Goal: Task Accomplishment & Management: Manage account settings

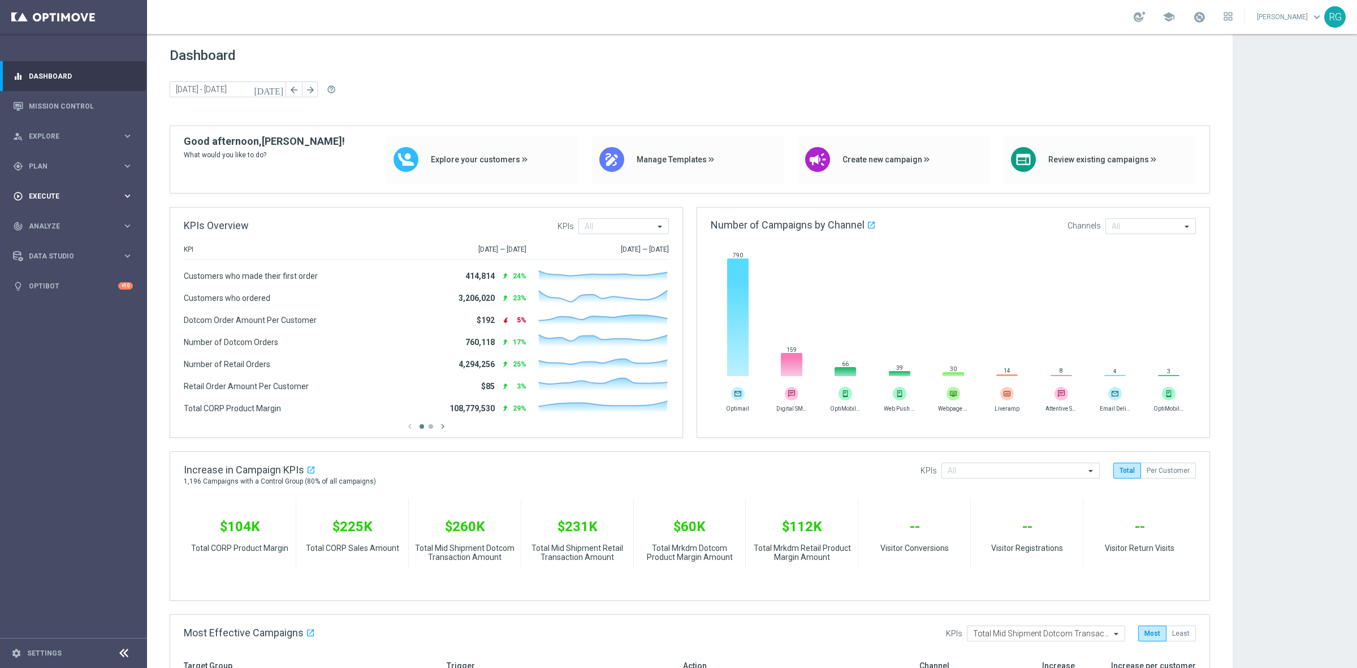
click at [75, 188] on div "play_circle_outline Execute keyboard_arrow_right" at bounding box center [73, 196] width 146 height 30
click at [74, 163] on span "Plan" at bounding box center [75, 166] width 93 height 7
click at [61, 191] on link "Target Groups" at bounding box center [73, 189] width 88 height 9
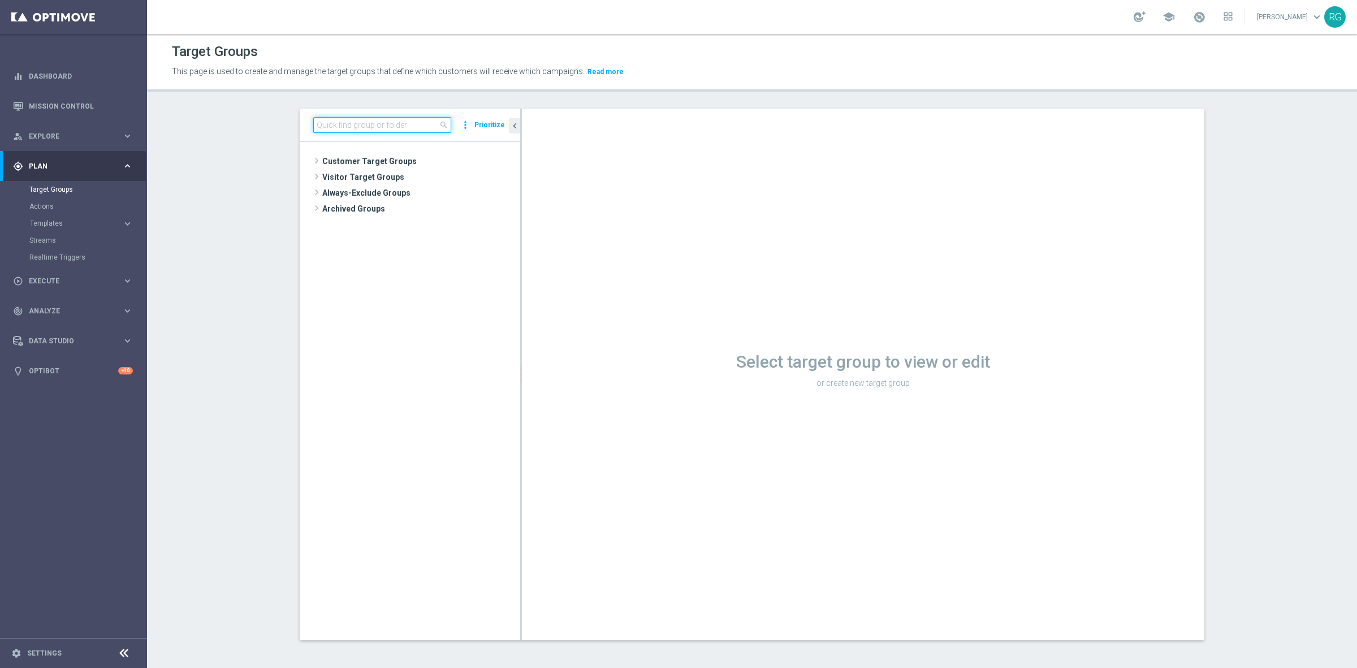
click at [390, 122] on input at bounding box center [382, 125] width 138 height 16
type input "[DATE]"
click at [397, 208] on span "[DATE] K-cups" at bounding box center [430, 210] width 125 height 10
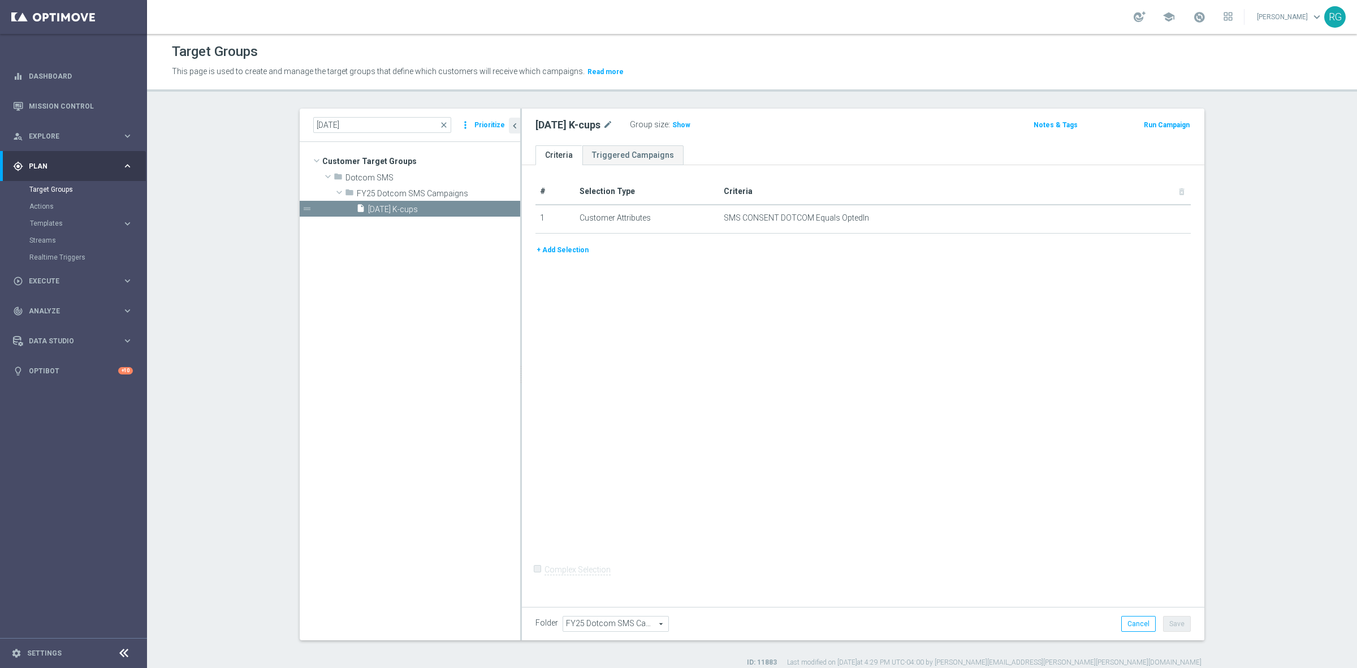
click at [564, 253] on button "+ Add Selection" at bounding box center [562, 250] width 54 height 12
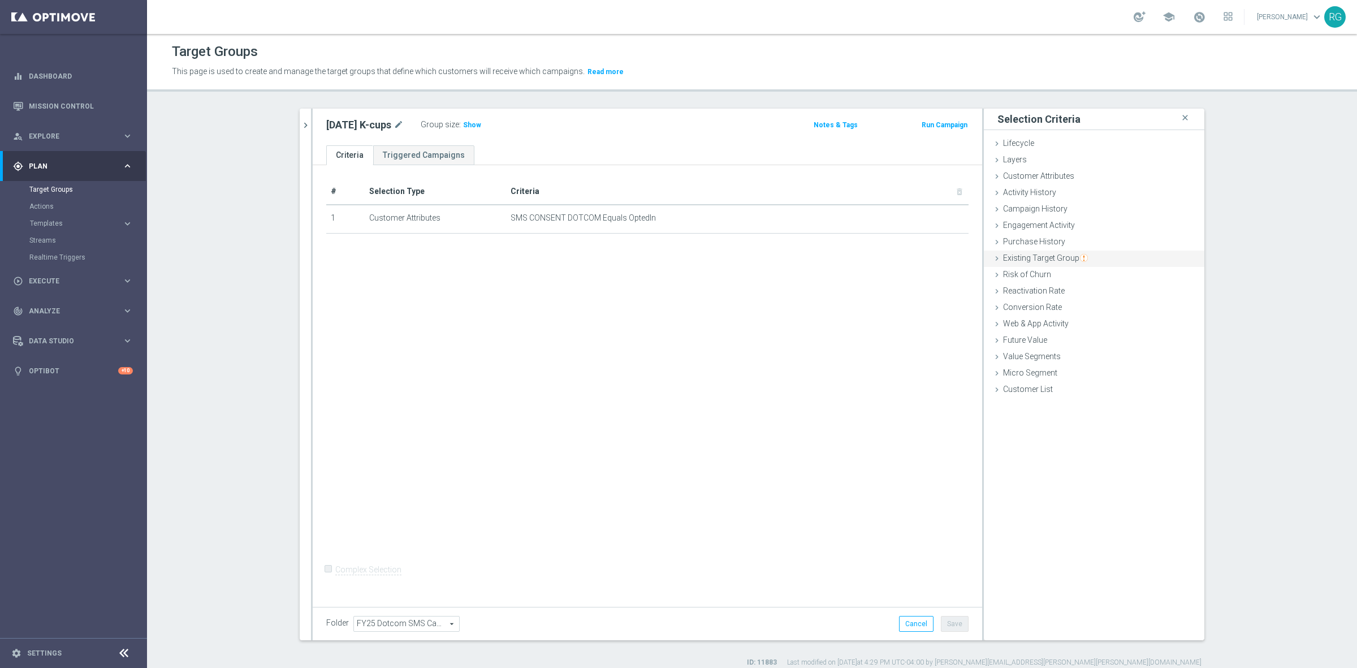
click at [993, 261] on icon at bounding box center [996, 258] width 9 height 9
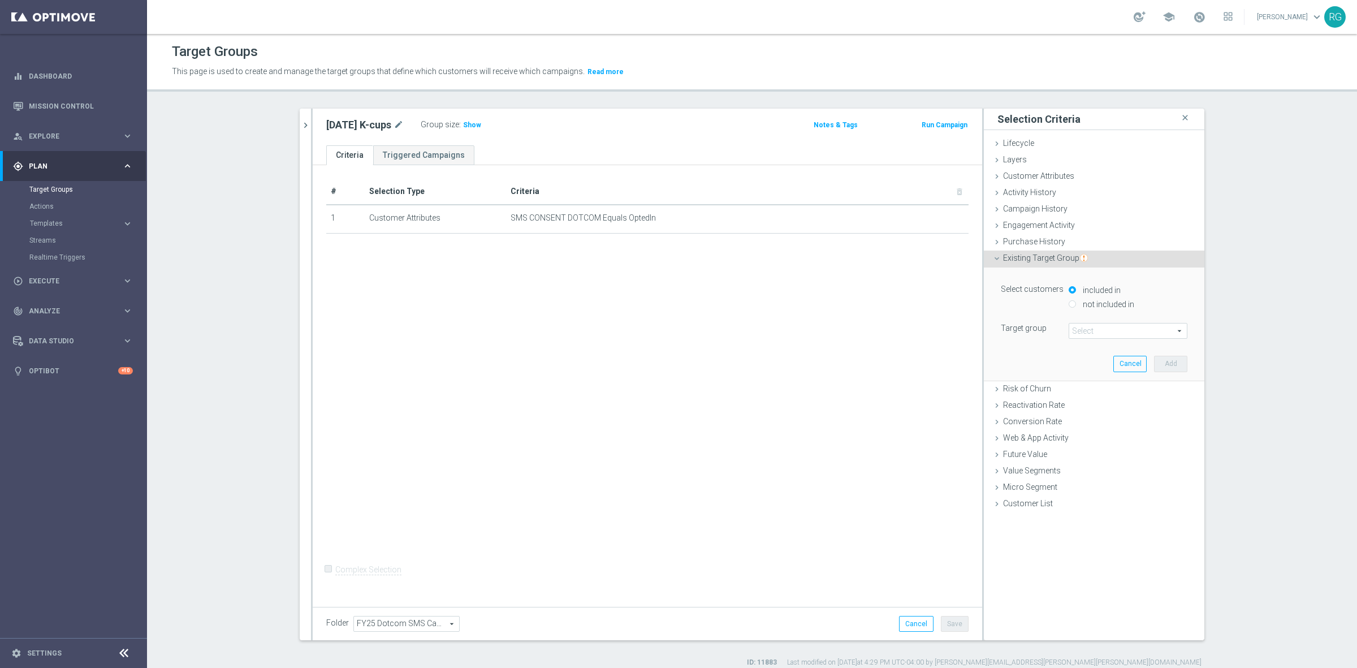
drag, startPoint x: 1114, startPoint y: 340, endPoint x: 1120, endPoint y: 329, distance: 11.9
click at [1114, 338] on div "Select customers included in not included in Target group Select arrow_drop_dow…" at bounding box center [1094, 323] width 204 height 113
click at [1120, 329] on span at bounding box center [1128, 330] width 118 height 15
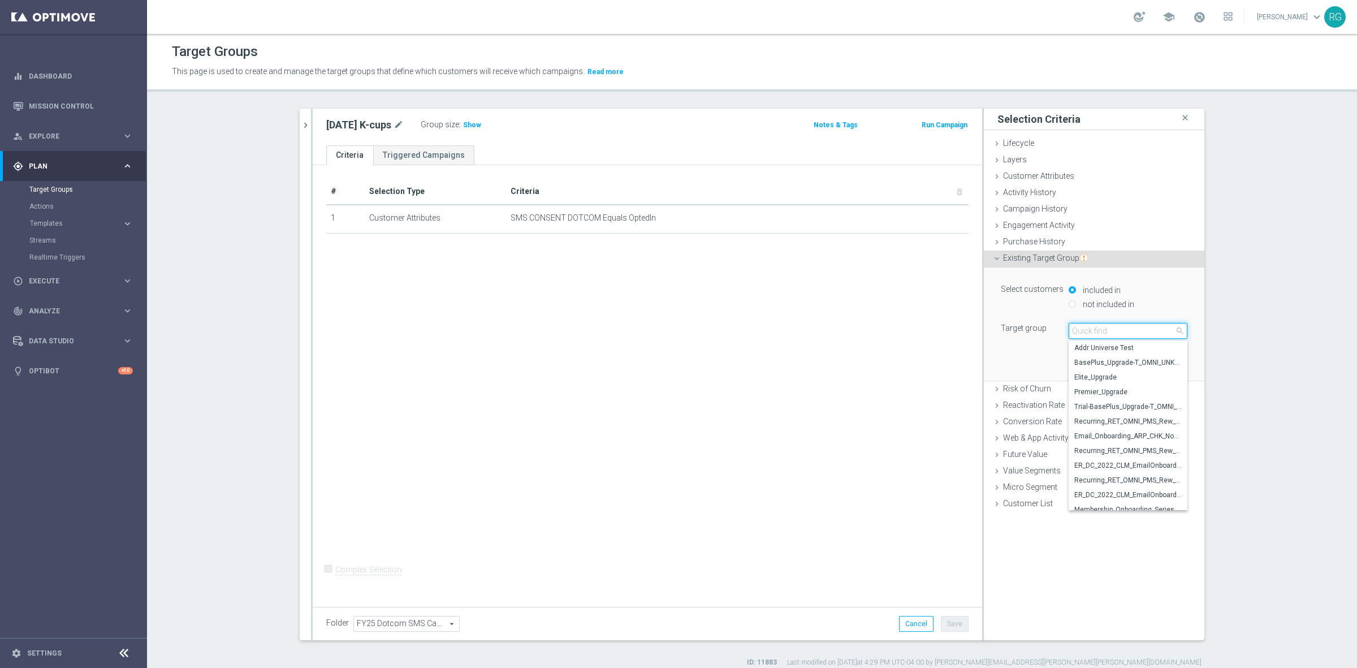
click at [1120, 329] on input "search" at bounding box center [1128, 331] width 119 height 16
type input "250929"
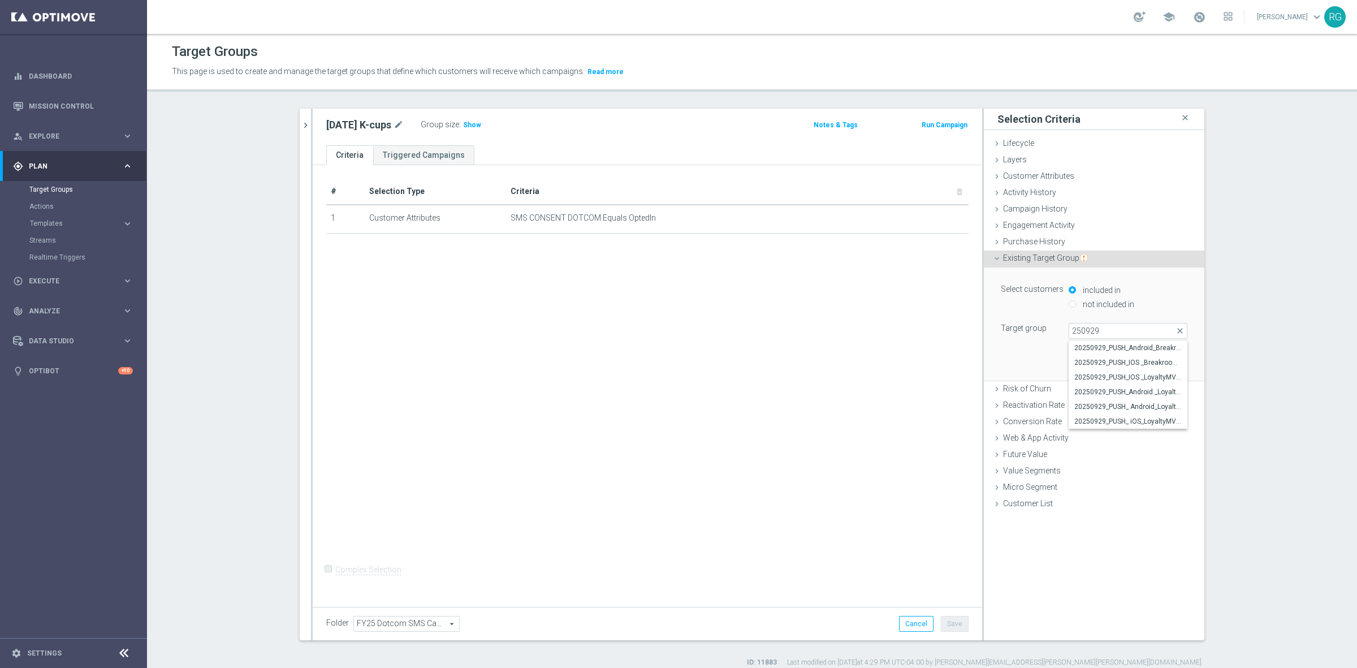
click at [1069, 301] on input "not included in" at bounding box center [1072, 303] width 7 height 7
radio input "true"
click at [1089, 329] on span at bounding box center [1128, 330] width 118 height 15
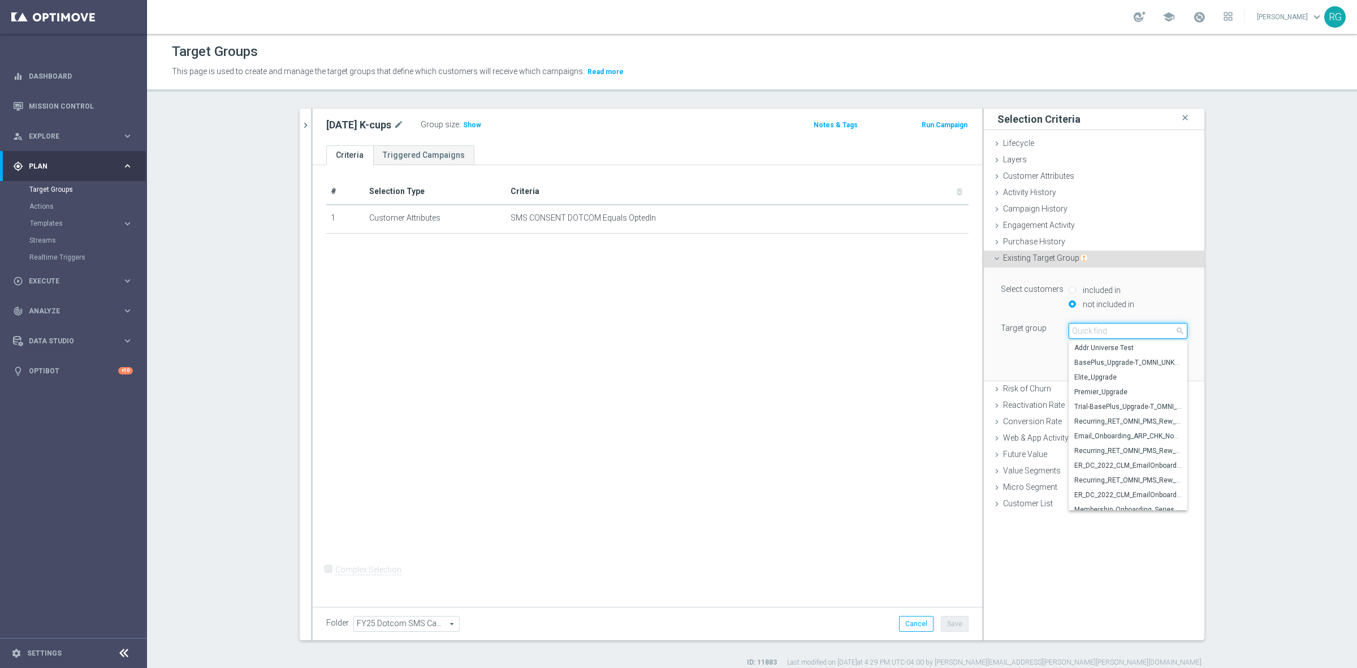
click at [1089, 329] on input "search" at bounding box center [1128, 331] width 119 height 16
type input "250929"
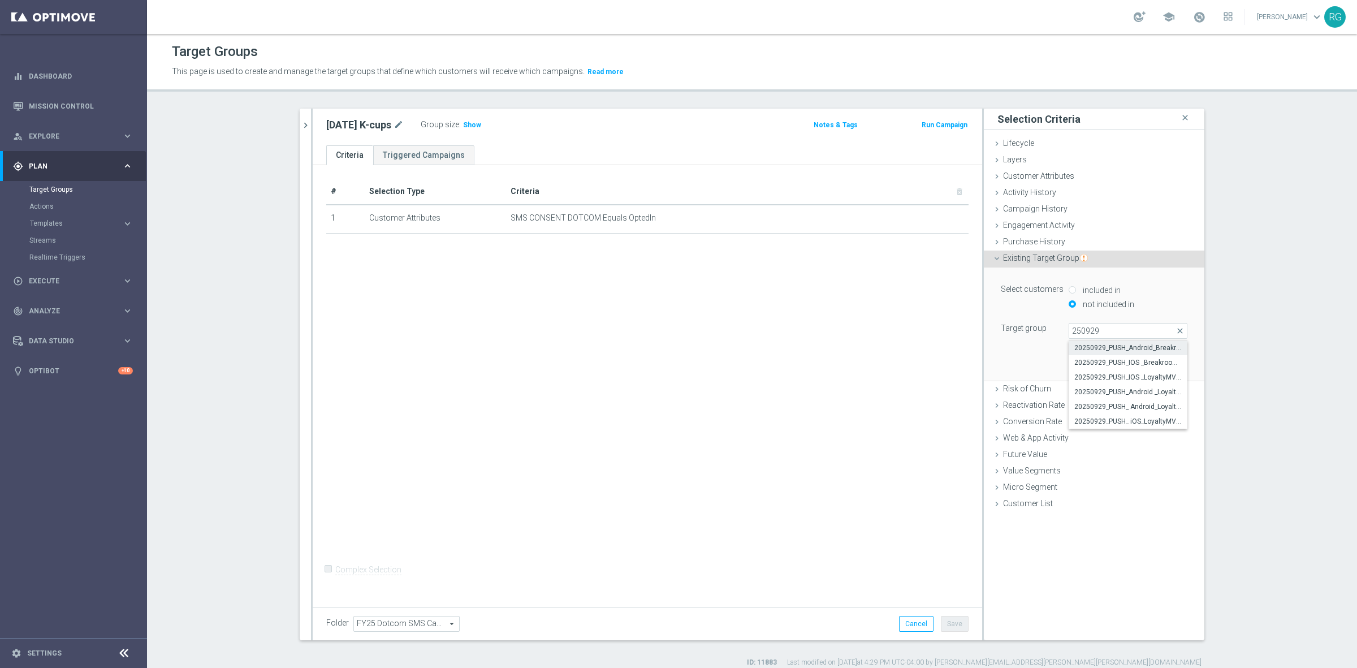
click at [1133, 351] on span "20250929_PUSH_Android_Breakroom_K-Cups" at bounding box center [1127, 347] width 107 height 9
type input "20250929_PUSH_Android_Breakroom_K-Cups"
click at [1162, 365] on button "Add" at bounding box center [1170, 364] width 33 height 16
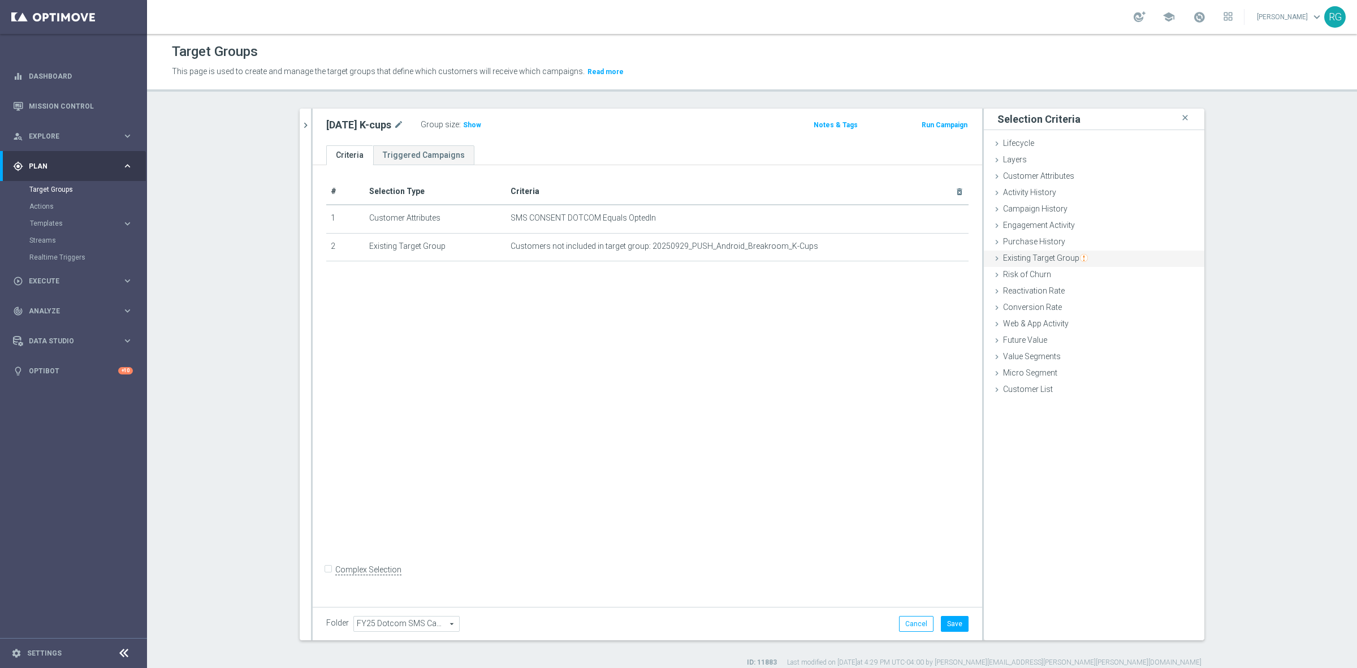
click at [992, 256] on icon at bounding box center [996, 258] width 9 height 9
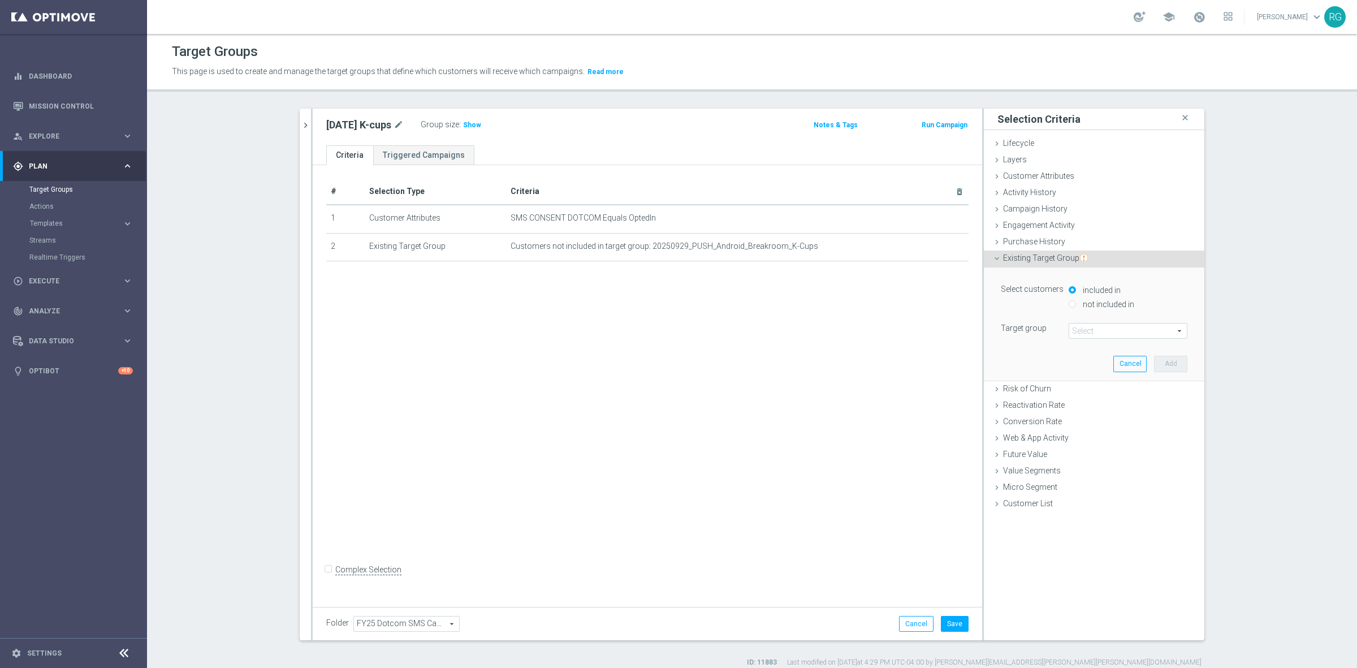
click at [1073, 334] on span at bounding box center [1128, 330] width 118 height 15
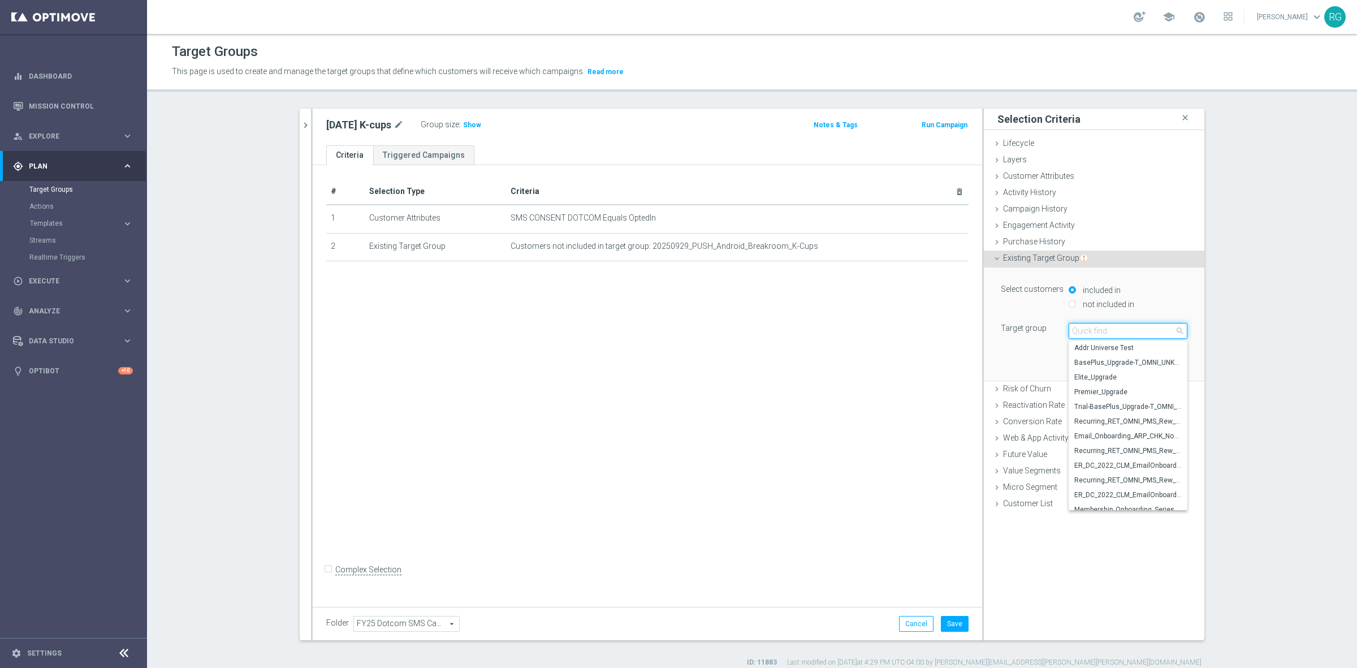
click at [1084, 331] on input "search" at bounding box center [1128, 331] width 119 height 16
click at [1069, 304] on input "not included in" at bounding box center [1072, 303] width 7 height 7
radio input "true"
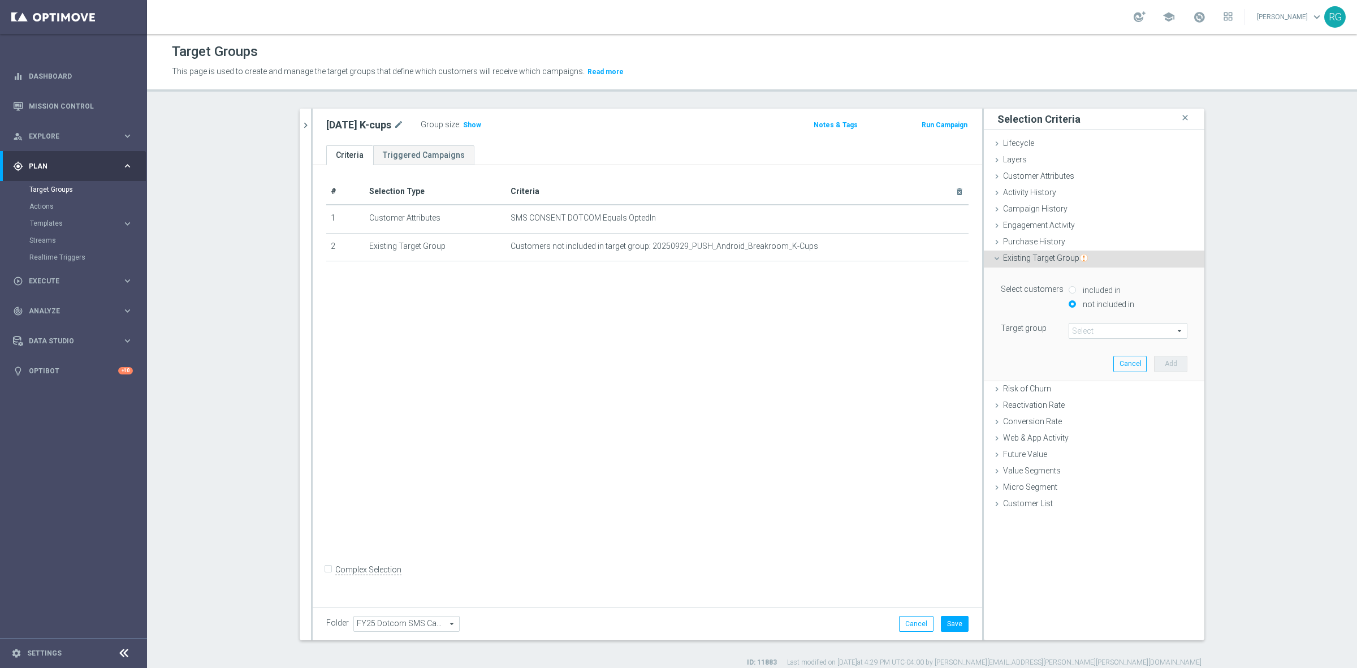
click at [1105, 329] on span at bounding box center [1128, 330] width 118 height 15
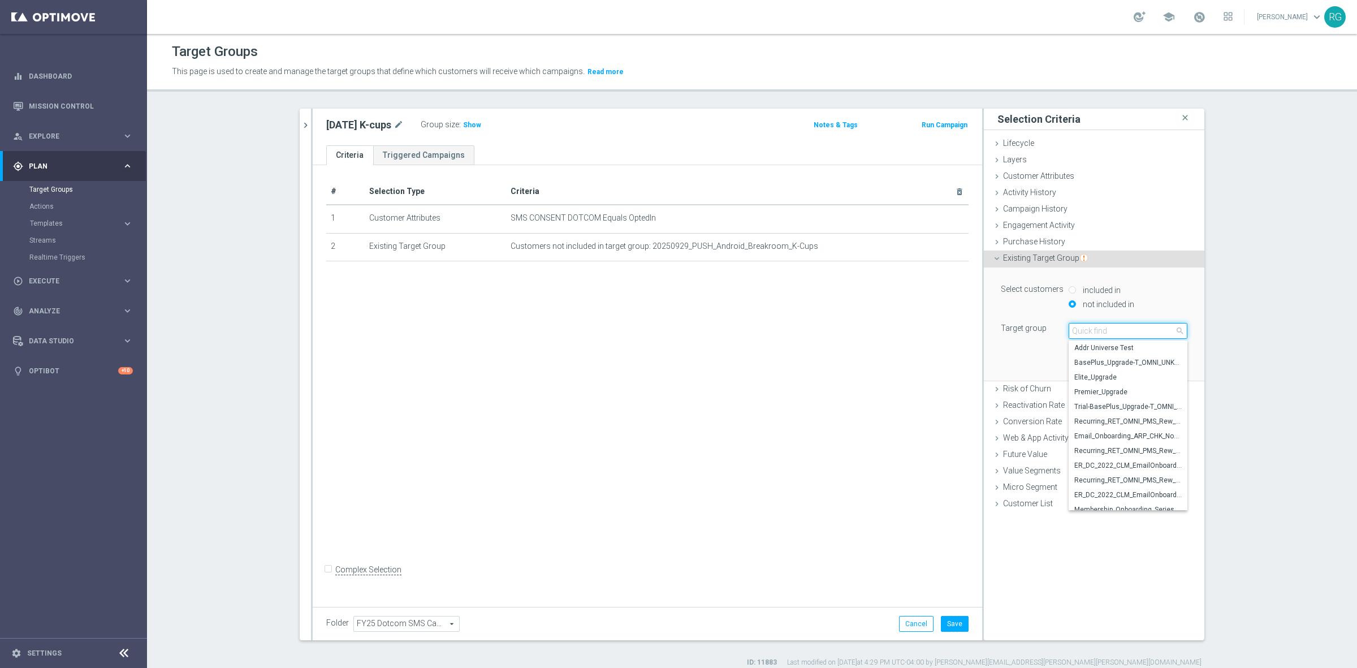
click at [1105, 329] on input "search" at bounding box center [1128, 331] width 119 height 16
type input "20250929"
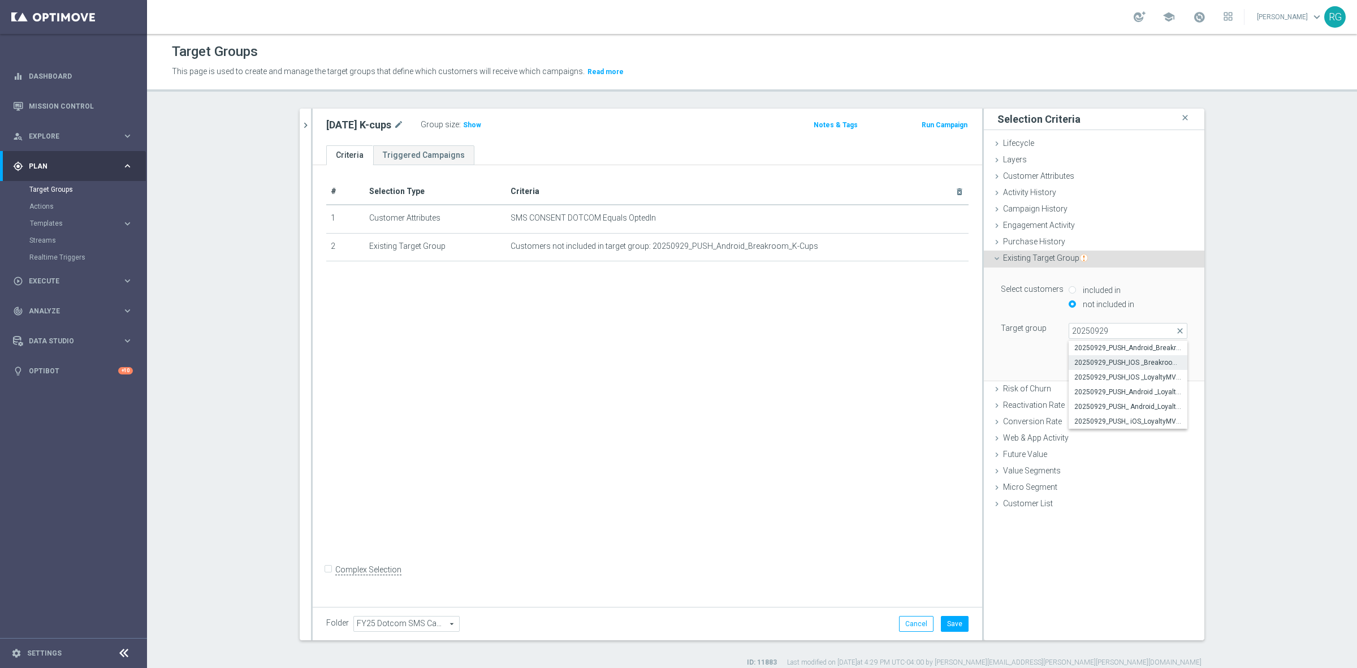
click at [1132, 362] on span "20250929_PUSH_IOS _Breakroom_K-Cups" at bounding box center [1127, 362] width 107 height 9
type input "20250929_PUSH_IOS _Breakroom_K-Cups"
click at [1168, 362] on button "Add" at bounding box center [1170, 364] width 33 height 16
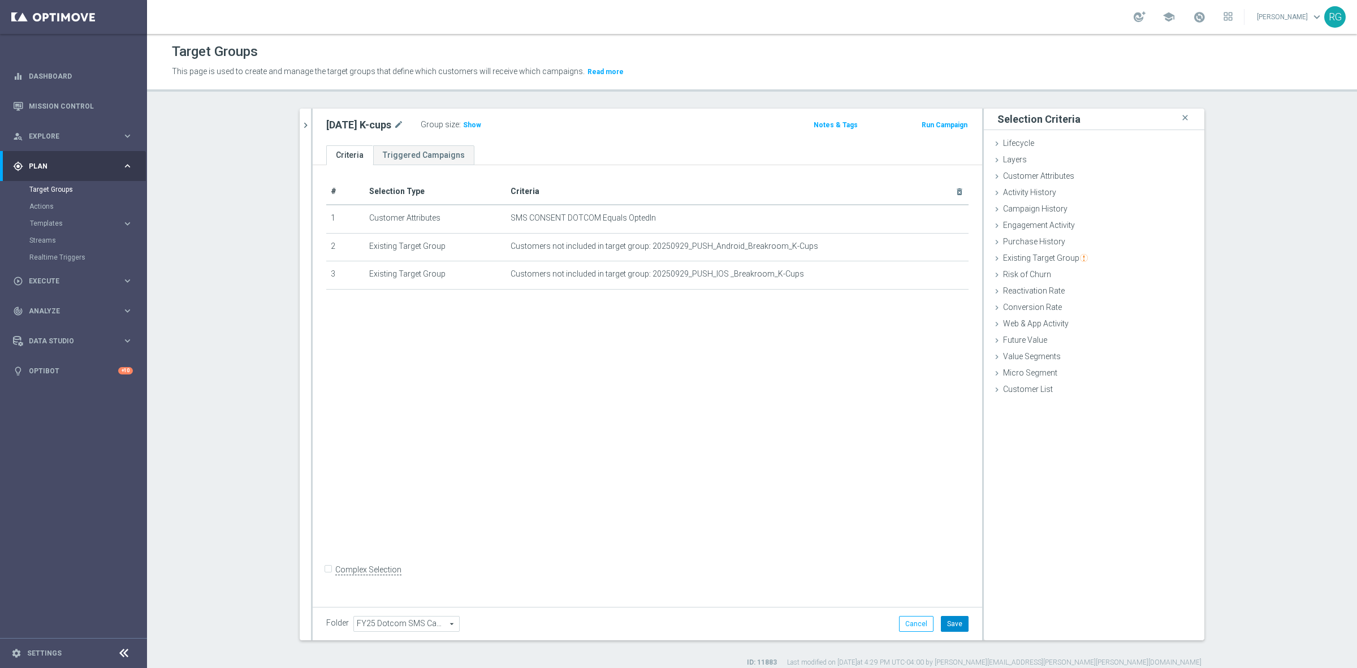
click at [959, 620] on button "Save" at bounding box center [955, 624] width 28 height 16
drag, startPoint x: 465, startPoint y: 120, endPoint x: 753, endPoint y: 80, distance: 291.1
click at [465, 121] on span "Show" at bounding box center [472, 125] width 18 height 8
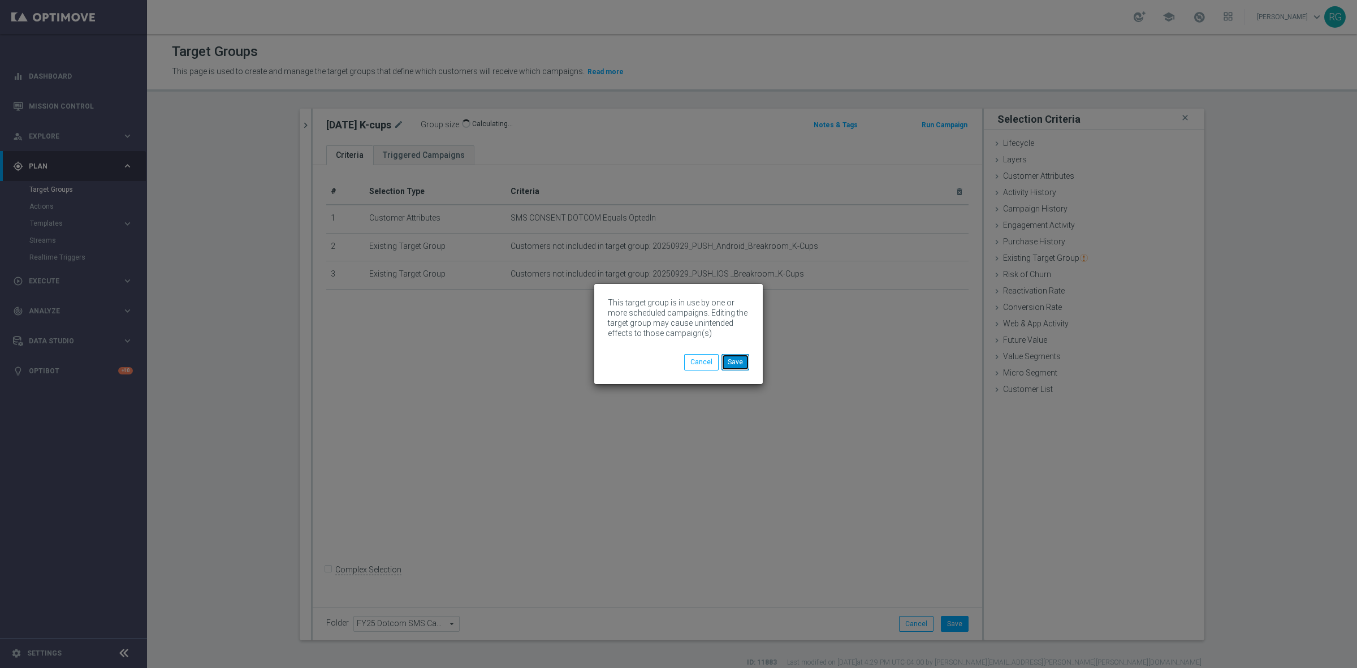
click at [741, 365] on button "Save" at bounding box center [735, 362] width 28 height 16
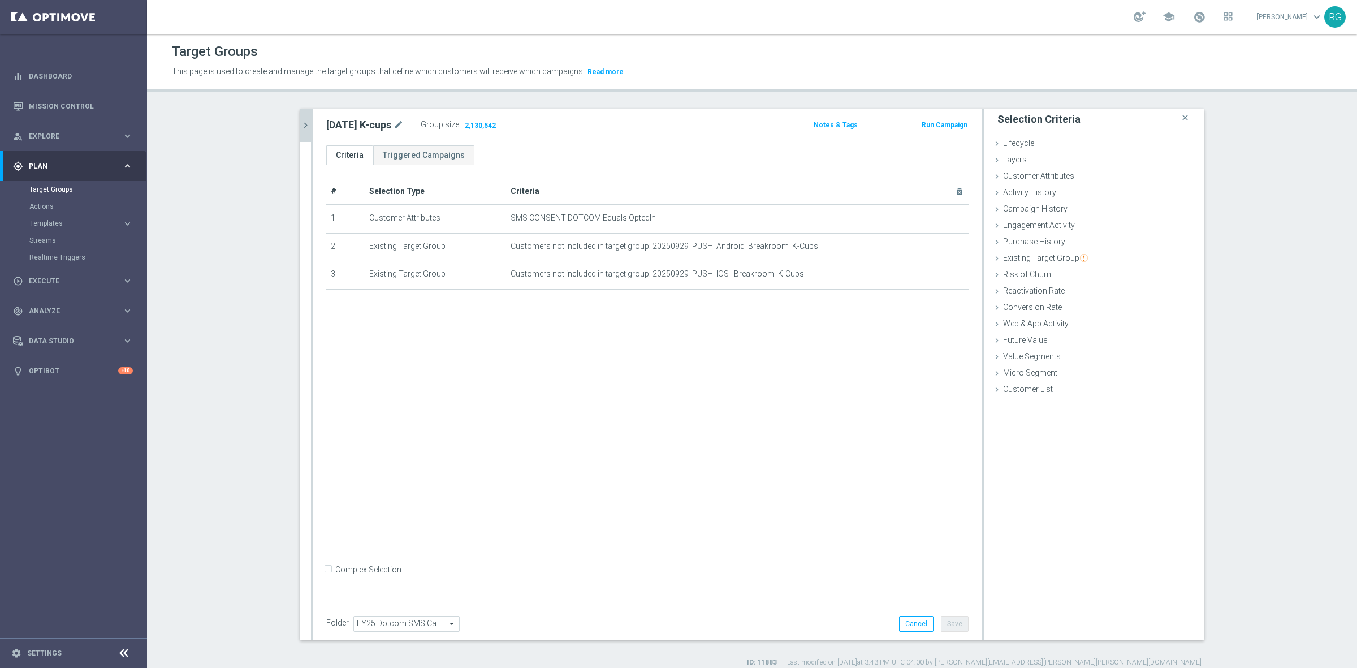
click at [305, 131] on button "chevron_right" at bounding box center [305, 125] width 11 height 33
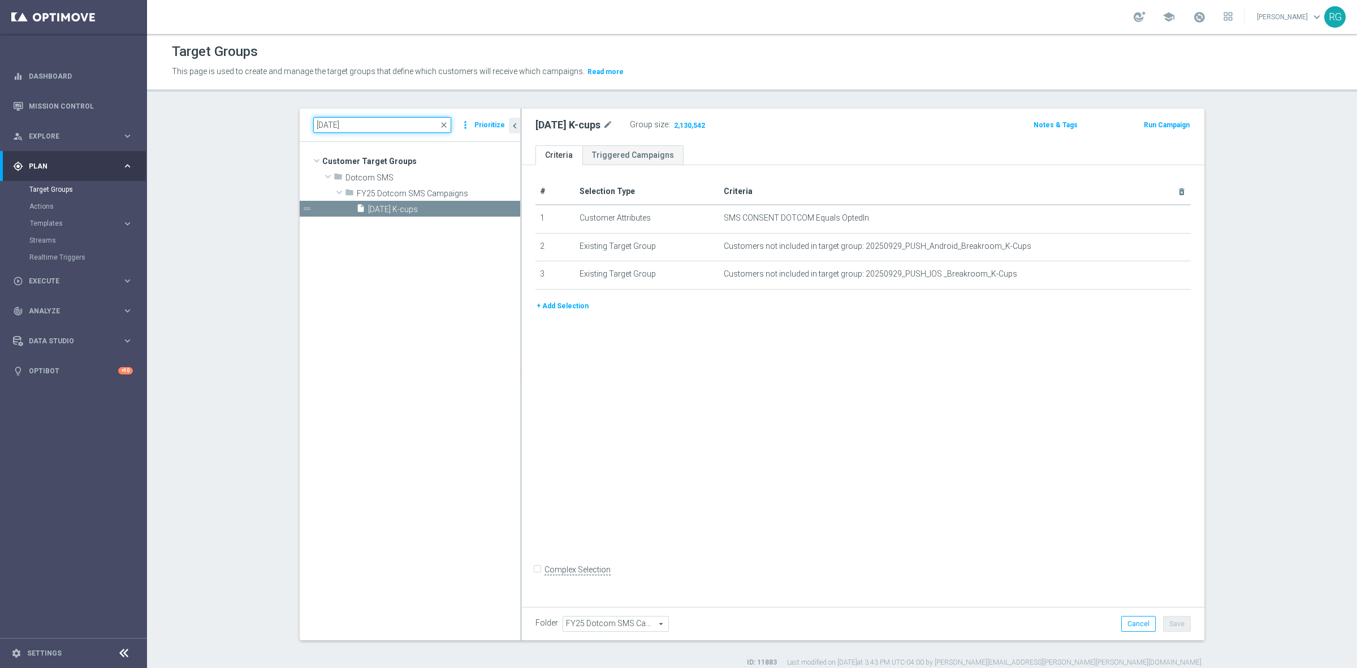
drag, startPoint x: 325, startPoint y: 125, endPoint x: 352, endPoint y: 126, distance: 26.6
click at [325, 125] on input "[DATE]" at bounding box center [382, 125] width 138 height 16
type input "[DATE]"
click at [392, 205] on span "[DATE] HP Laptop" at bounding box center [430, 210] width 125 height 10
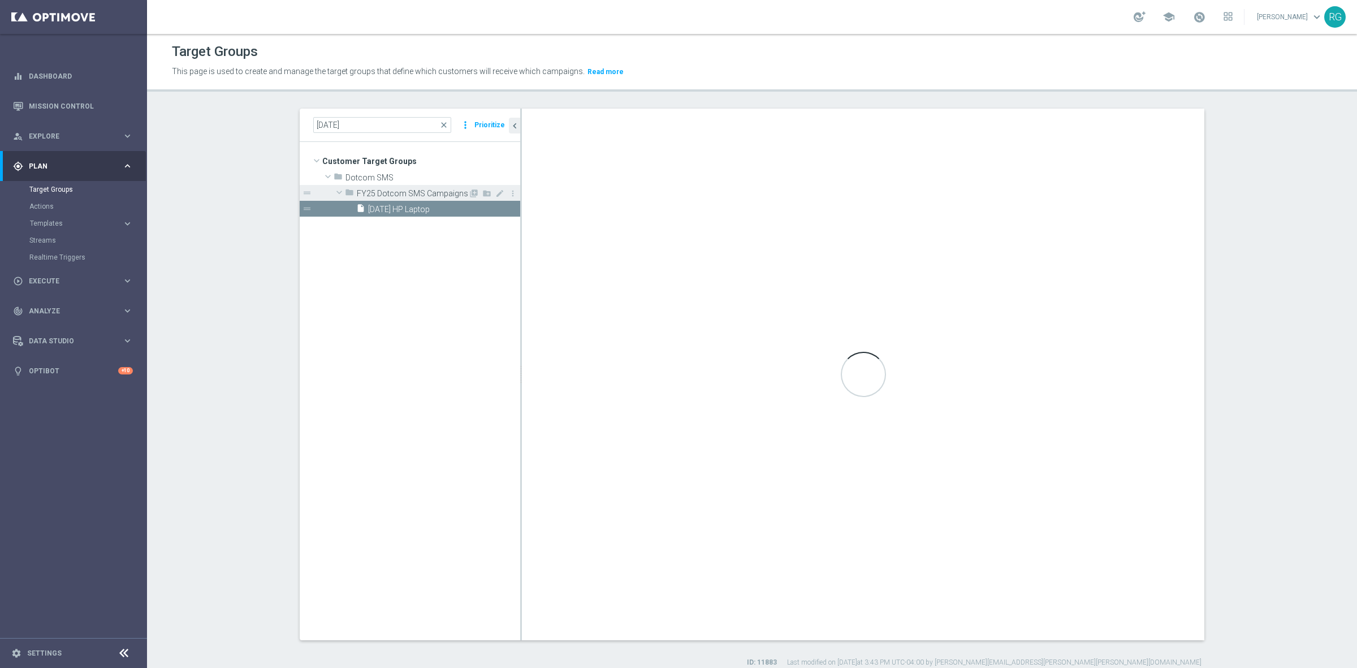
checkbox input "true"
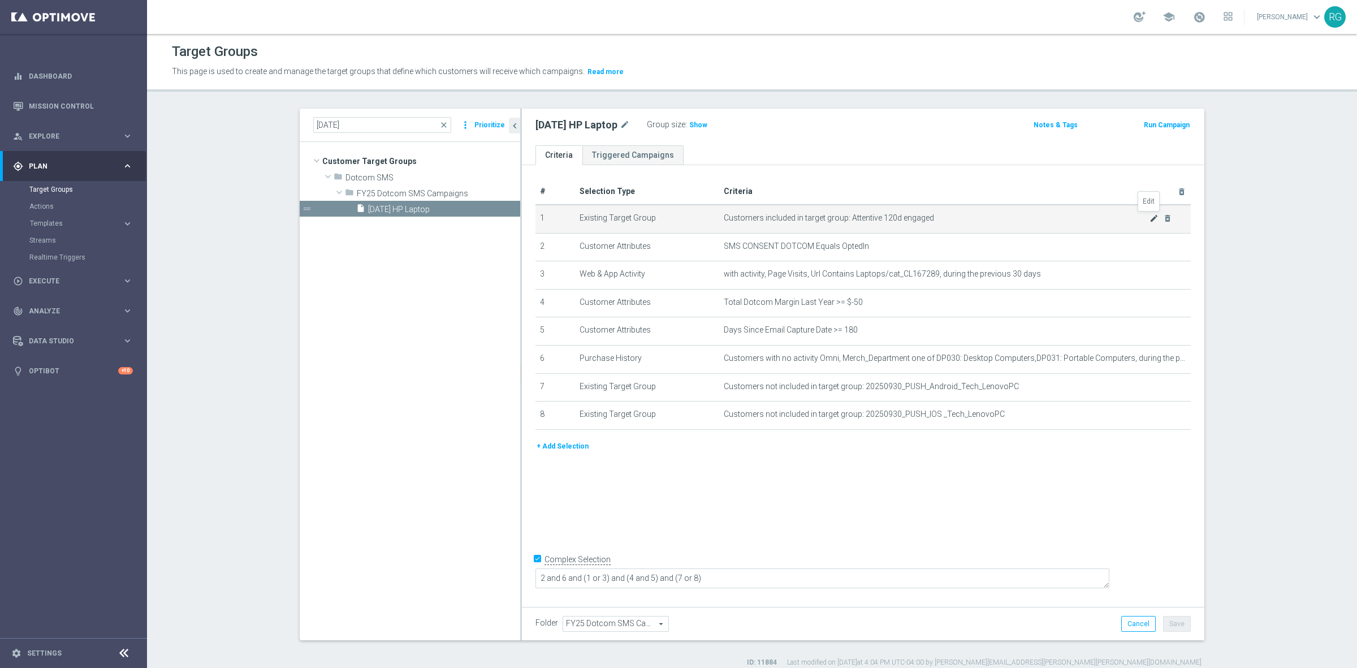
click at [1149, 219] on icon "mode_edit" at bounding box center [1153, 218] width 9 height 9
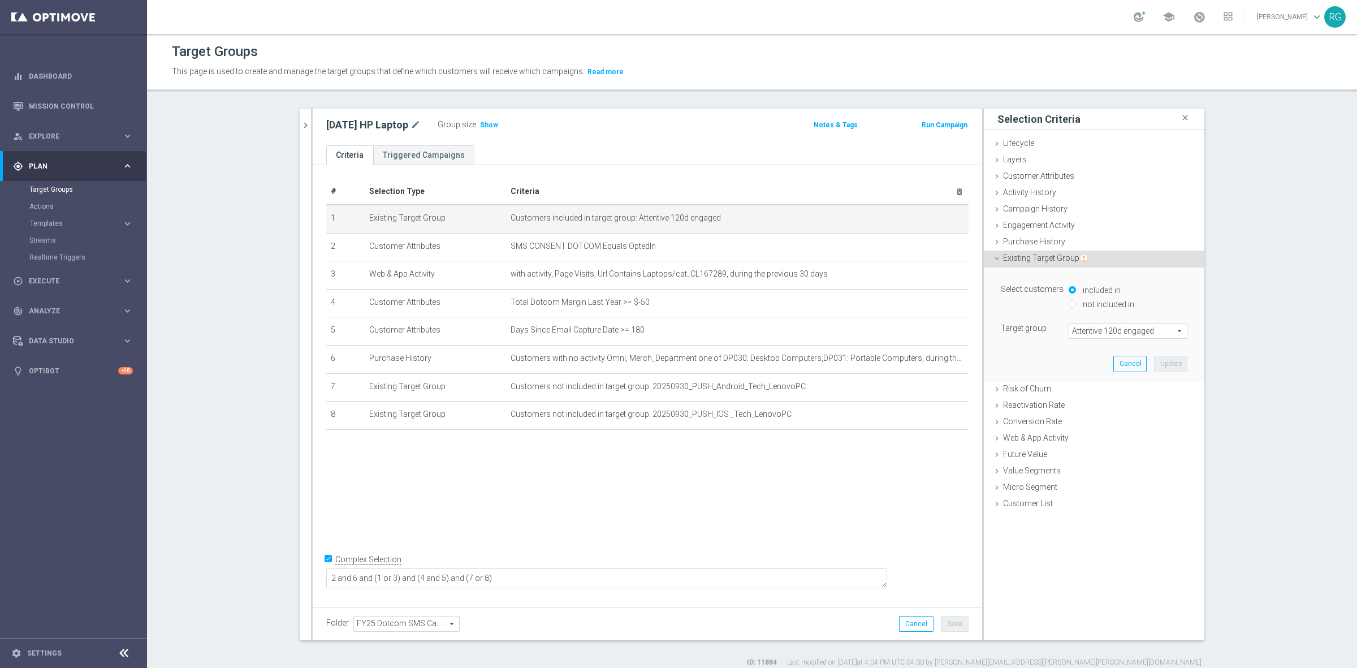
click at [1129, 330] on span "Attentive 120d engaged" at bounding box center [1128, 330] width 118 height 15
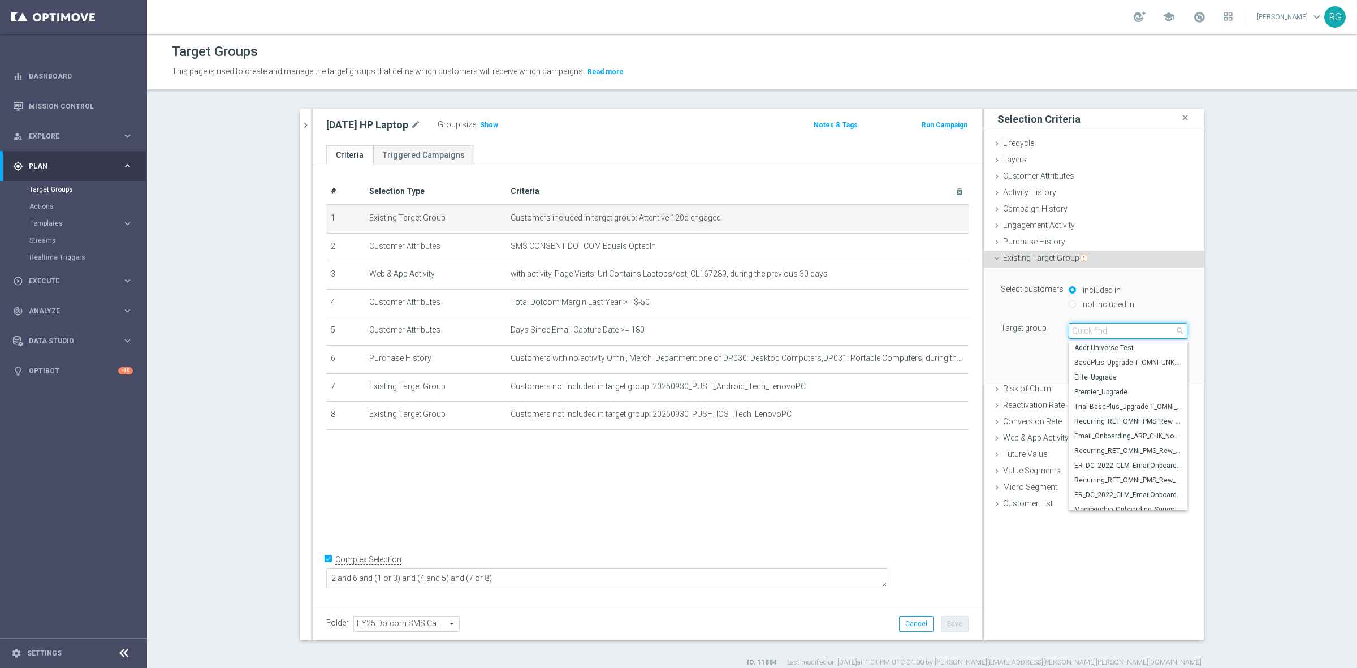
click at [1123, 330] on input "search" at bounding box center [1128, 331] width 119 height 16
type input "atten"
click at [1128, 492] on span "Attentive 365d engaged" at bounding box center [1127, 494] width 107 height 9
type input "Attentive 365d engaged"
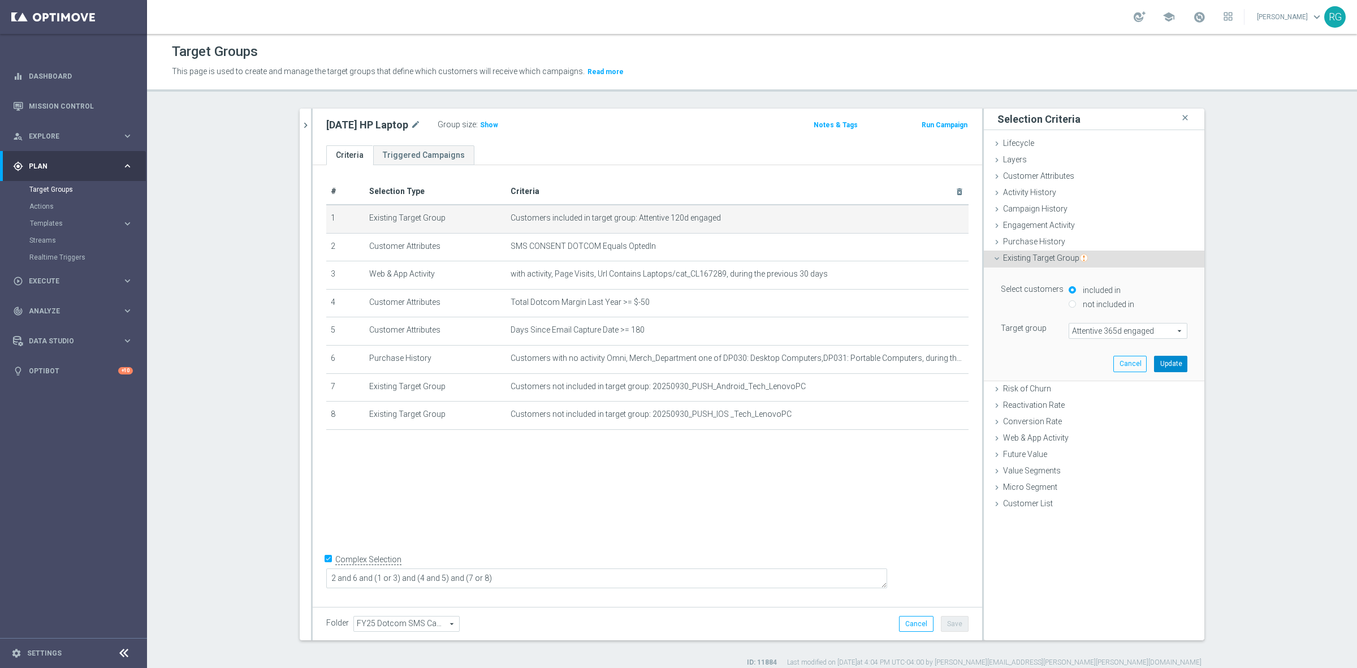
click at [1176, 364] on button "Update" at bounding box center [1170, 364] width 33 height 16
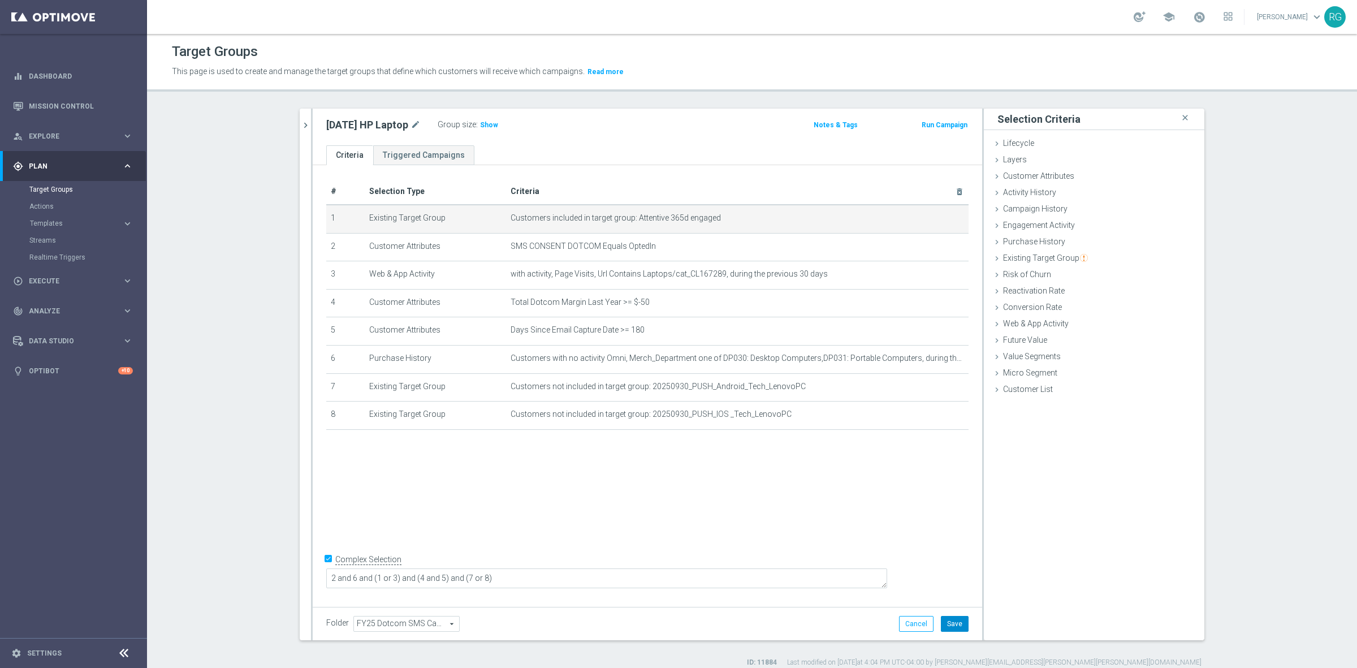
click at [951, 623] on button "Save" at bounding box center [955, 624] width 28 height 16
click at [480, 123] on span "Show" at bounding box center [489, 125] width 18 height 8
click at [707, 133] on div "[DATE] HP Laptop mode_edit Group size : 398,786 Notes & Tags Run Campaign" at bounding box center [647, 127] width 669 height 37
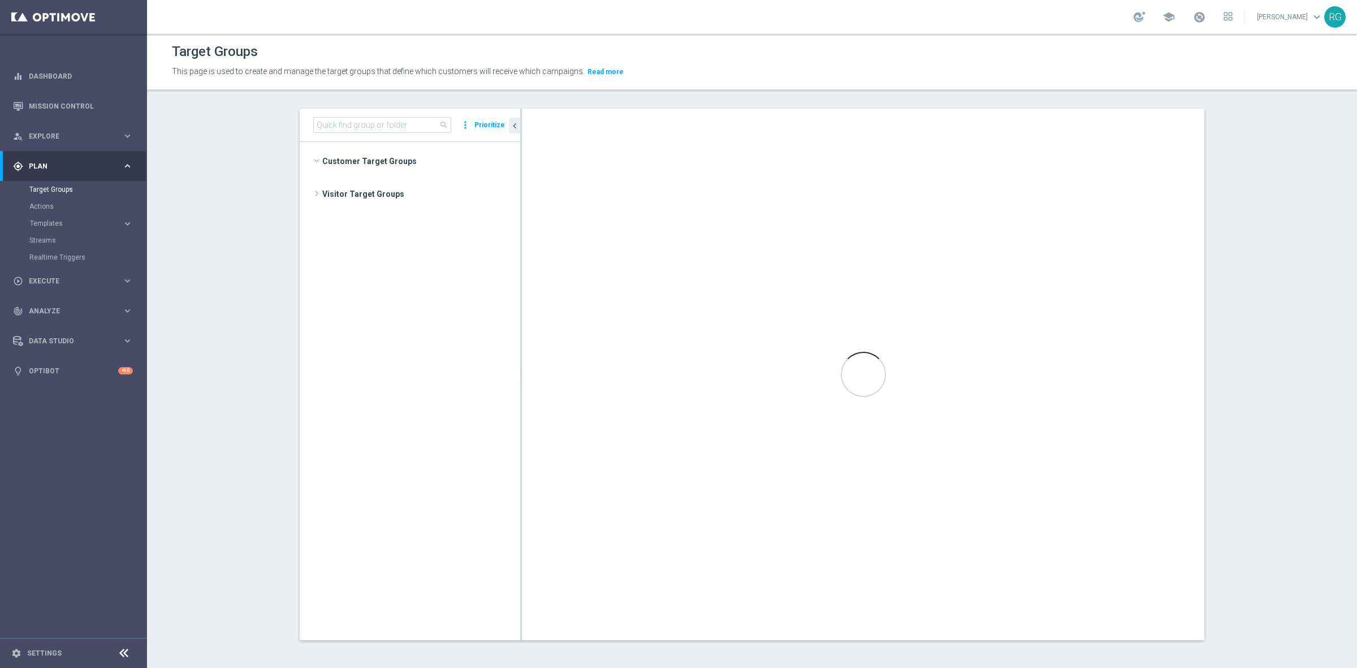
scroll to position [1471, 0]
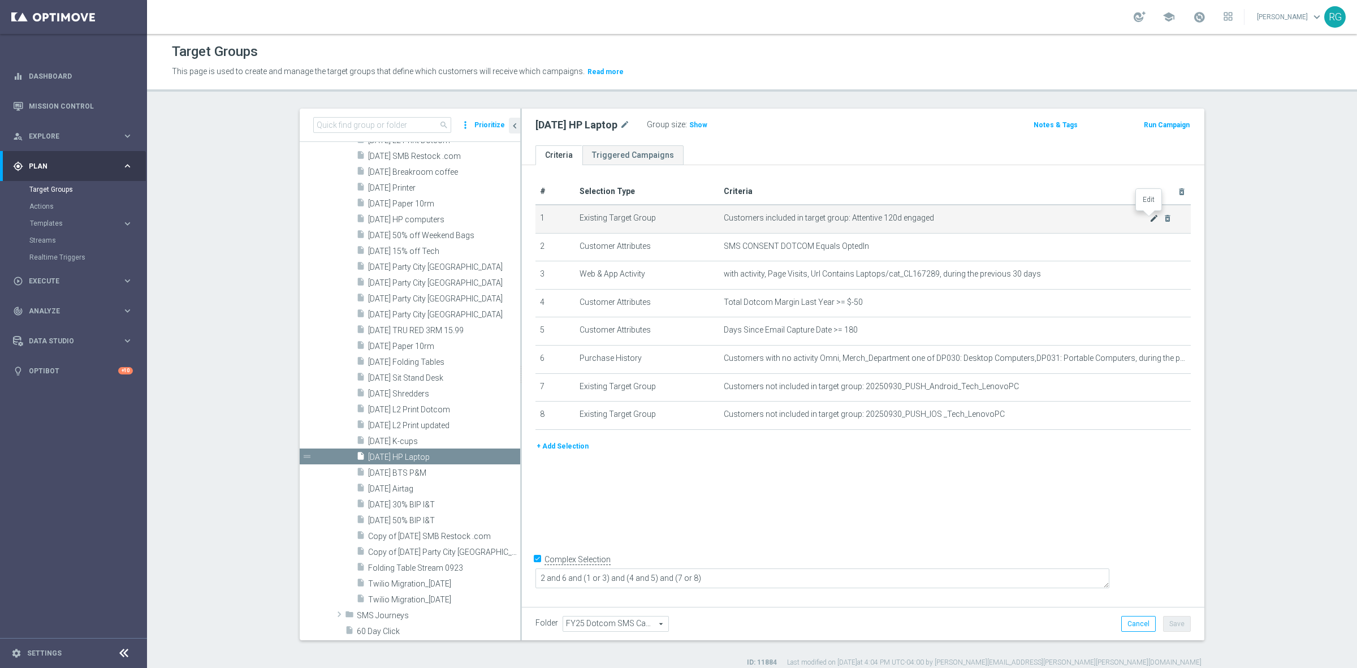
click at [1149, 216] on icon "mode_edit" at bounding box center [1153, 218] width 9 height 9
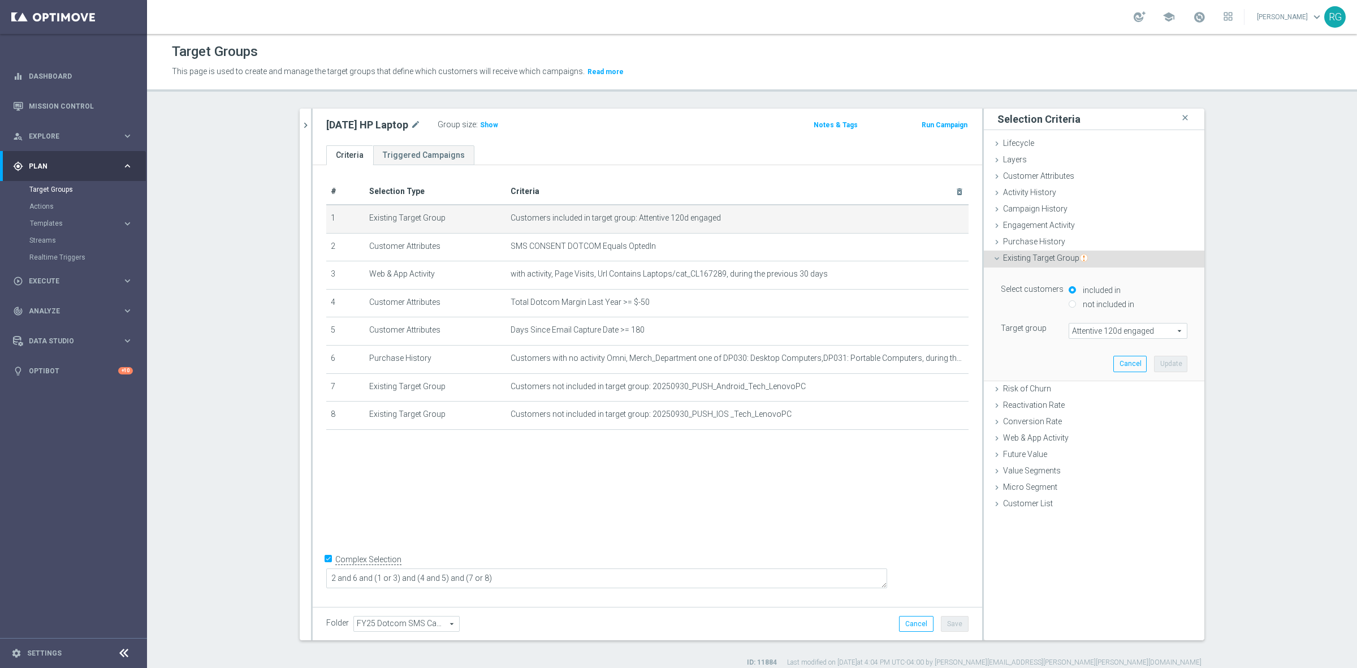
click at [1104, 334] on span "Attentive 120d engaged" at bounding box center [1128, 330] width 118 height 15
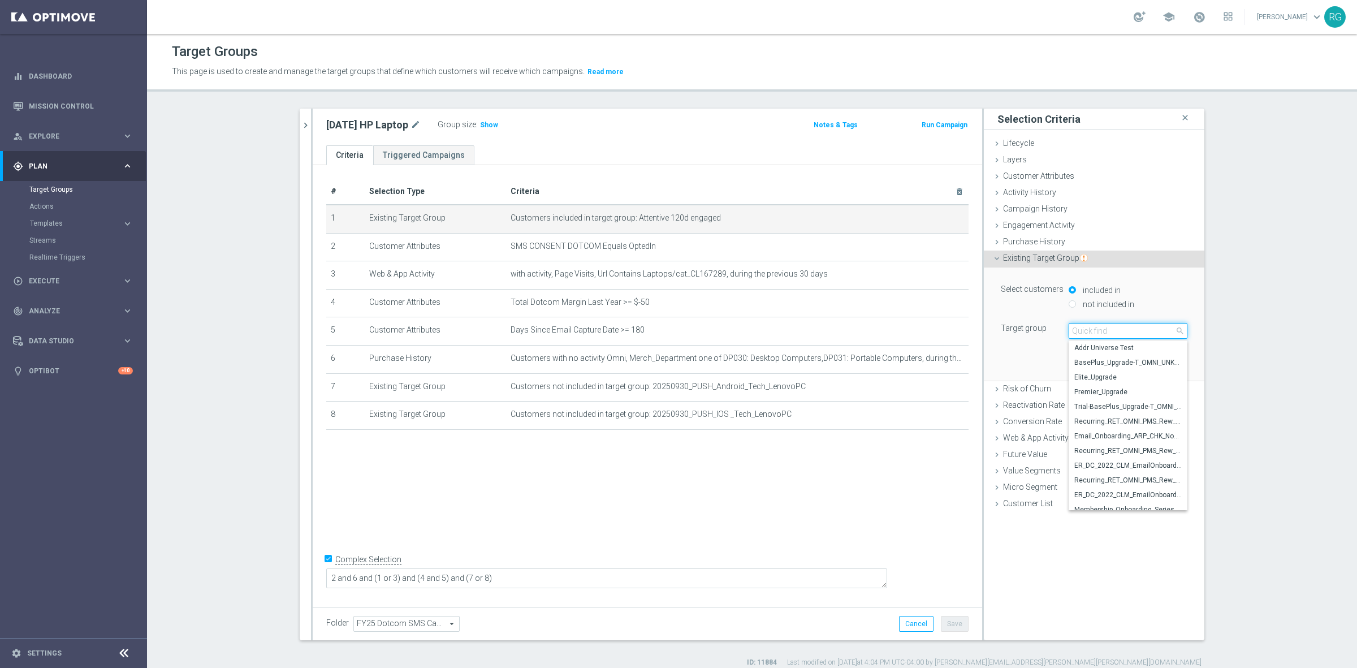
click at [1104, 334] on input "search" at bounding box center [1128, 331] width 119 height 16
type input "attentive 3"
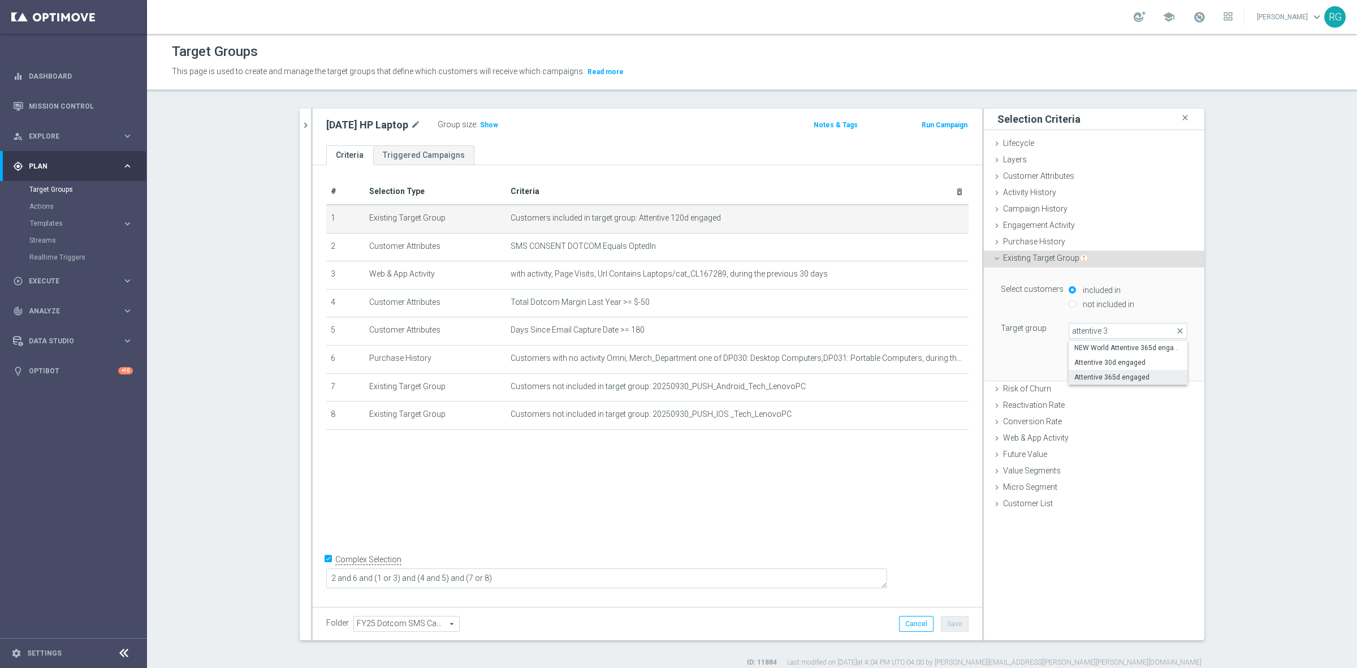
click at [1098, 378] on span "Attentive 365d engaged" at bounding box center [1127, 377] width 107 height 9
type input "Attentive 365d engaged"
click at [1166, 361] on button "Update" at bounding box center [1170, 364] width 33 height 16
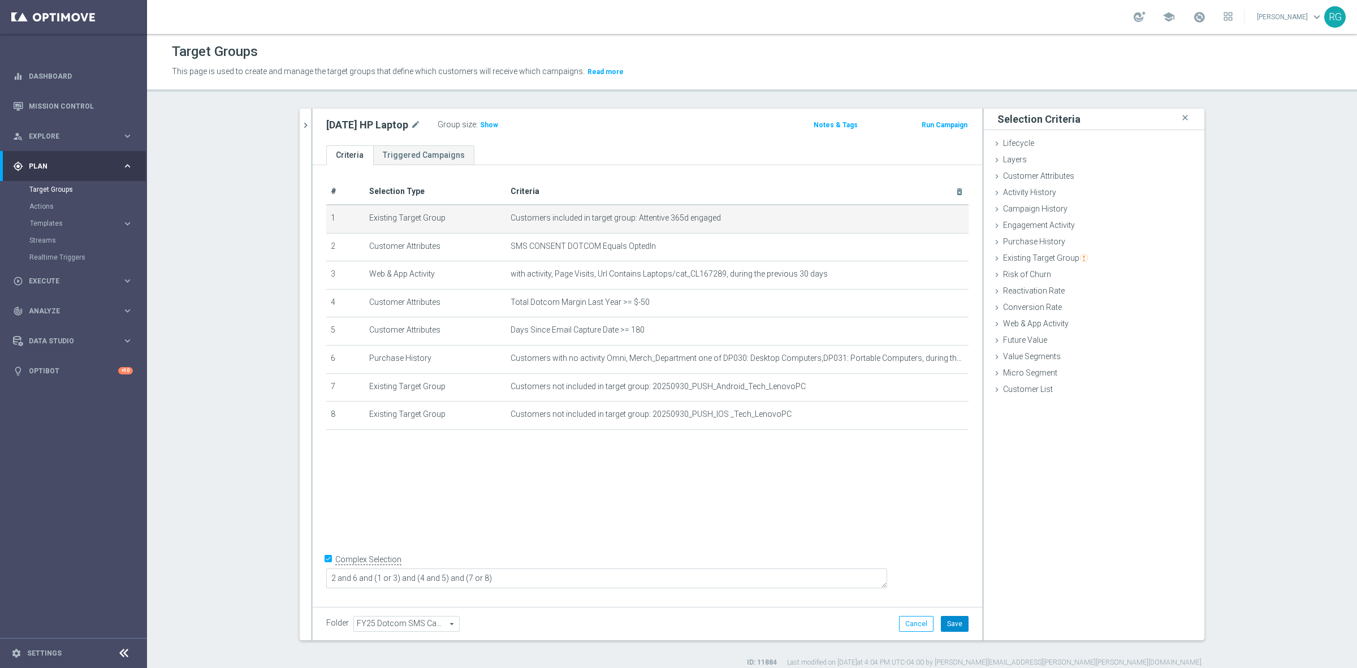
click at [951, 625] on button "Save" at bounding box center [955, 624] width 28 height 16
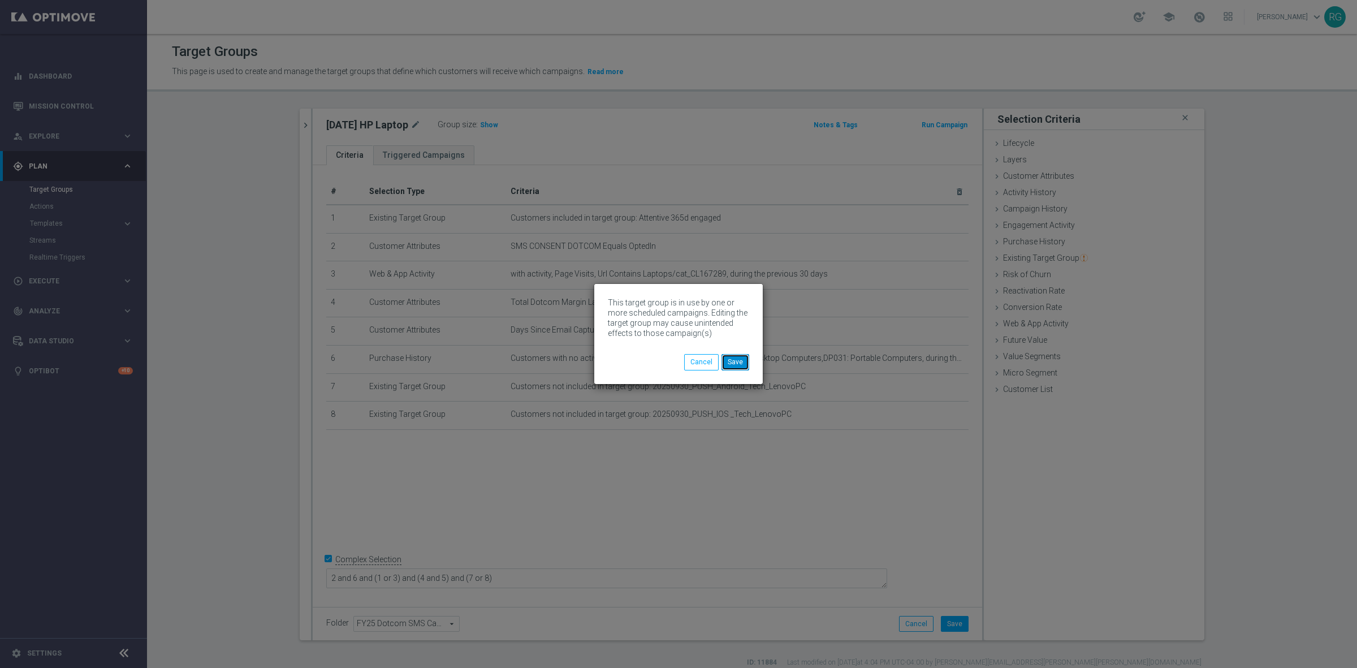
click at [727, 365] on button "Save" at bounding box center [735, 362] width 28 height 16
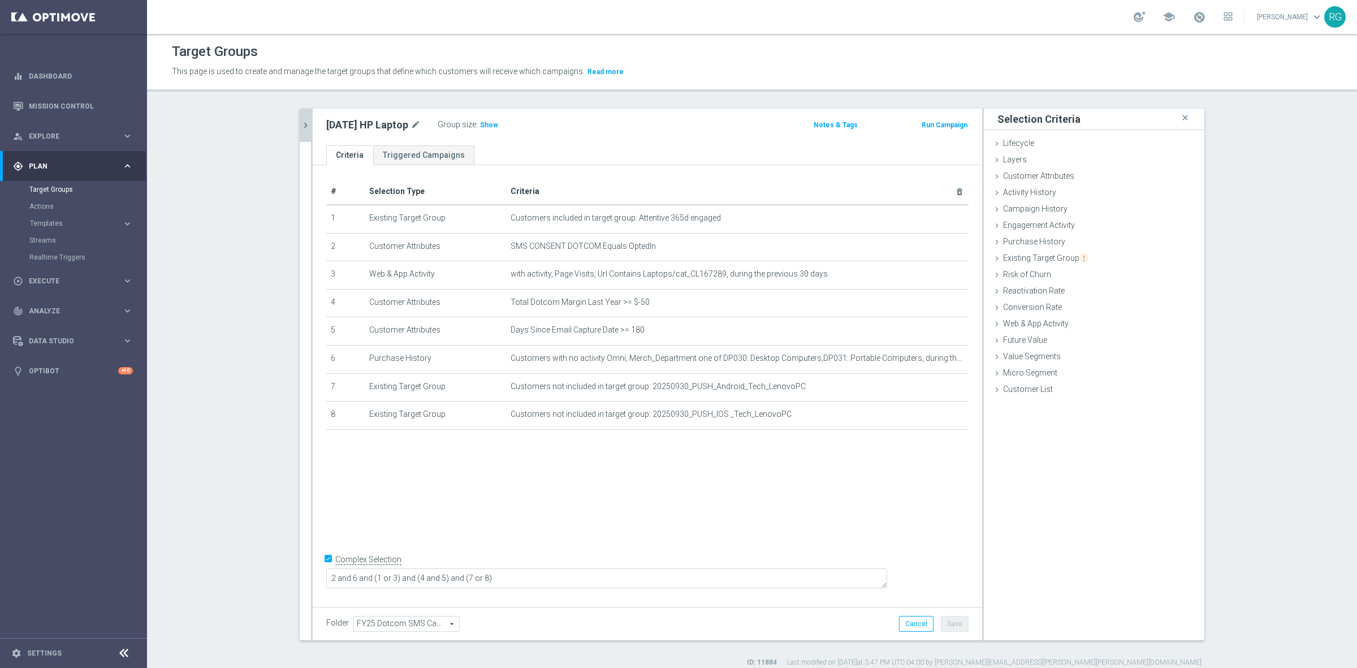
click at [300, 116] on button "chevron_right" at bounding box center [305, 125] width 11 height 33
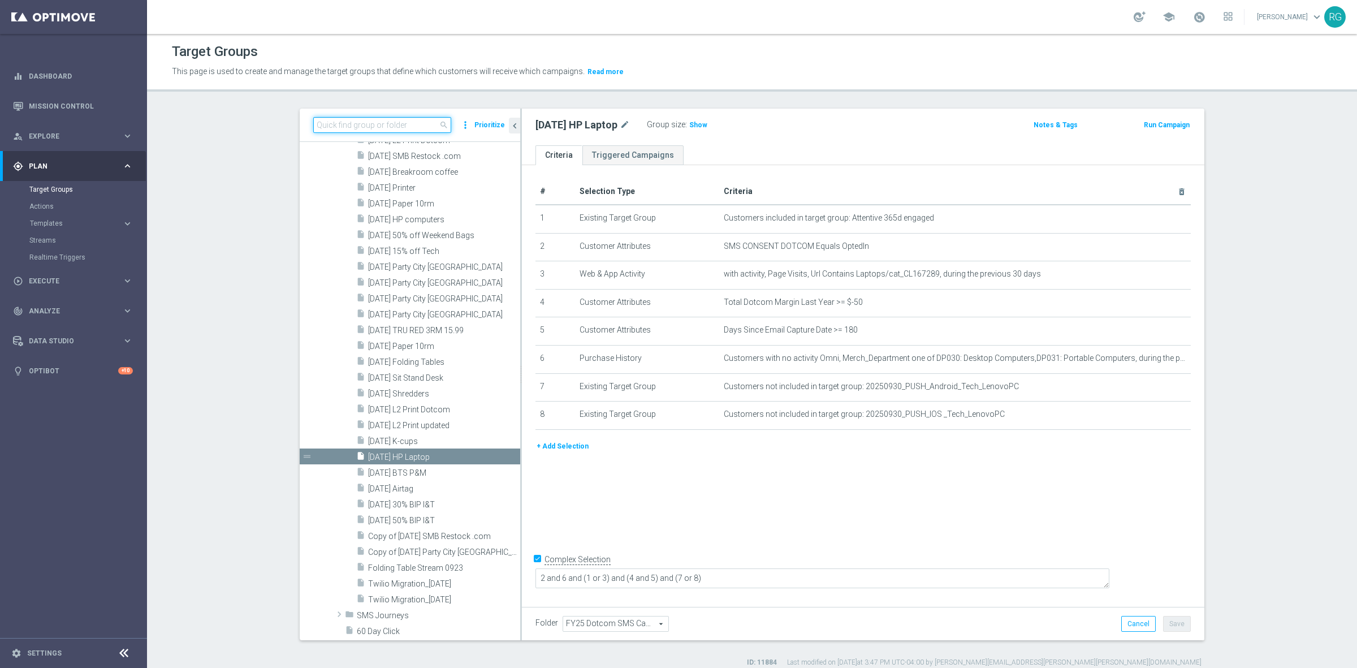
click at [346, 122] on input at bounding box center [382, 125] width 138 height 16
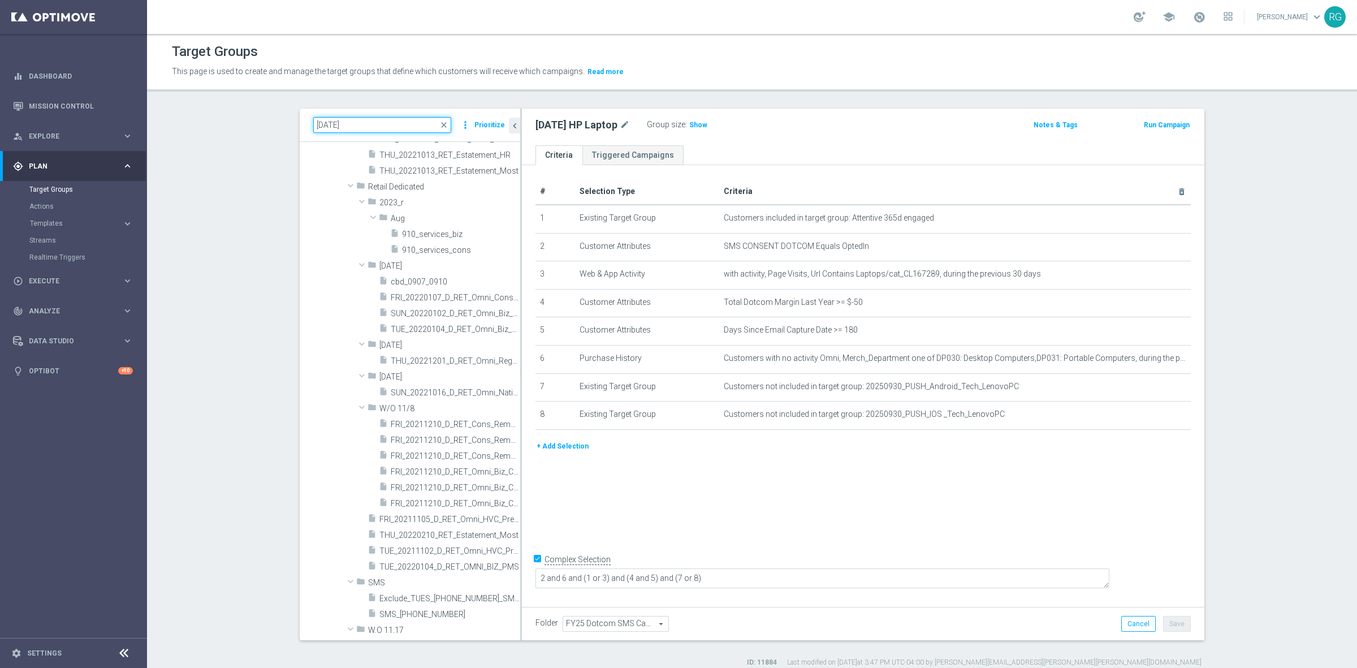
scroll to position [0, 0]
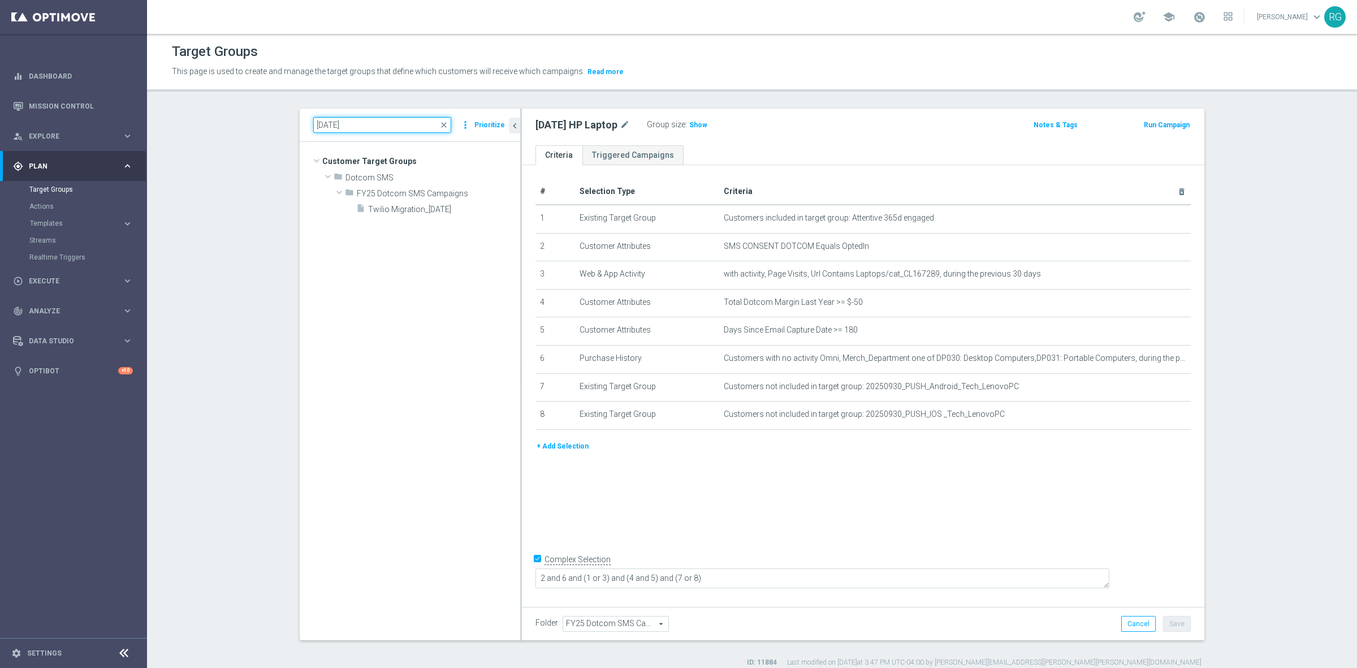
click at [323, 122] on input "10.1.25" at bounding box center [382, 125] width 138 height 16
type input "10.01.25"
drag, startPoint x: 374, startPoint y: 127, endPoint x: 278, endPoint y: 126, distance: 95.6
click at [278, 126] on div "10.01.25 close more_vert Prioritize No items or folders found. chevron_left 9.3…" at bounding box center [752, 388] width 950 height 559
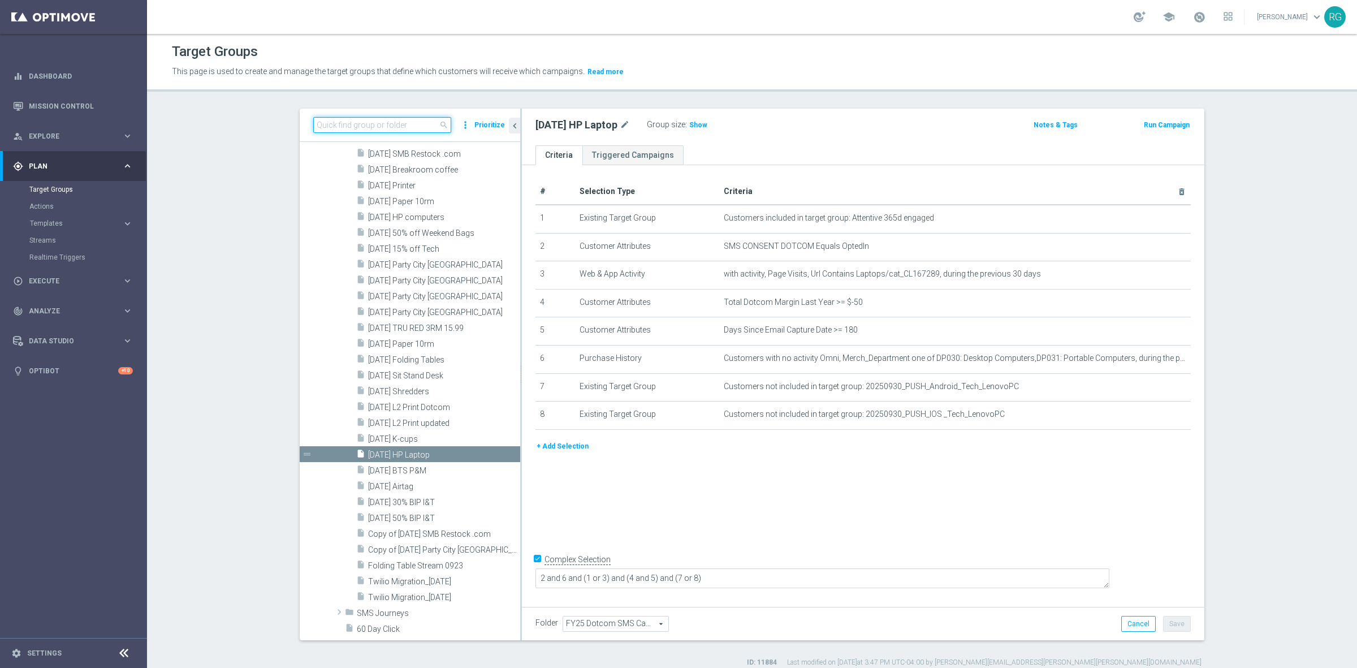
click at [334, 124] on input at bounding box center [382, 125] width 138 height 16
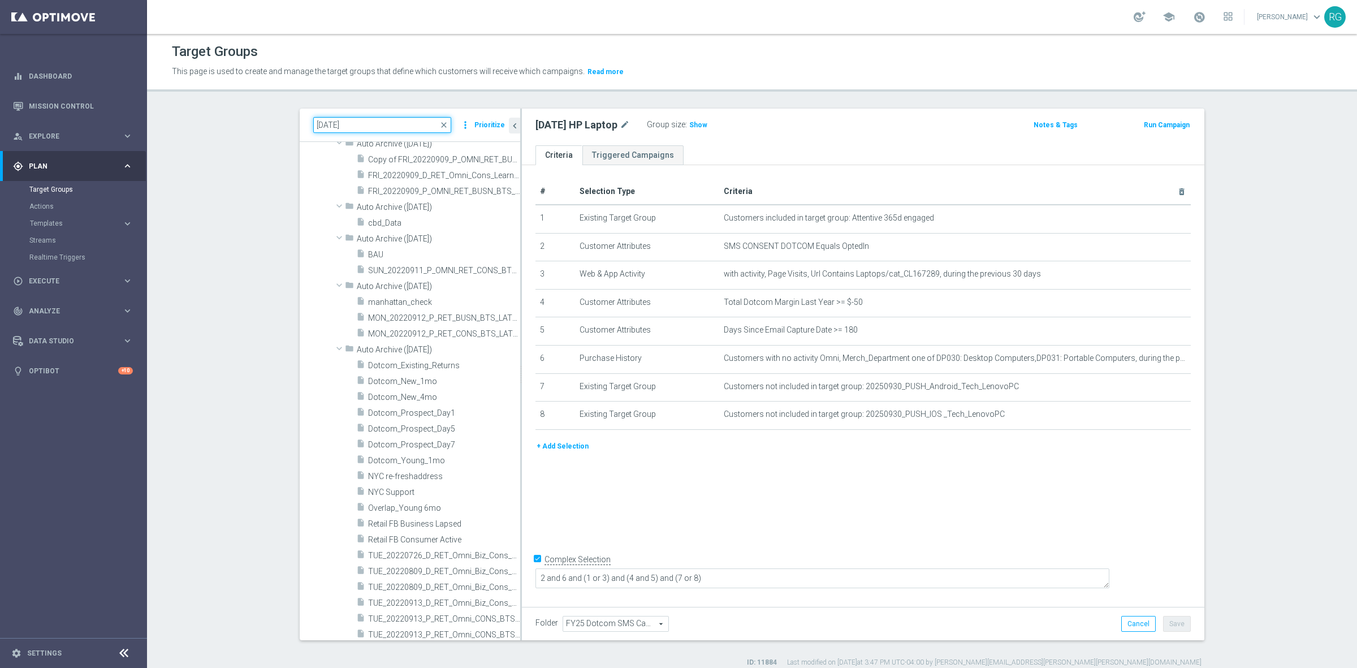
scroll to position [0, 0]
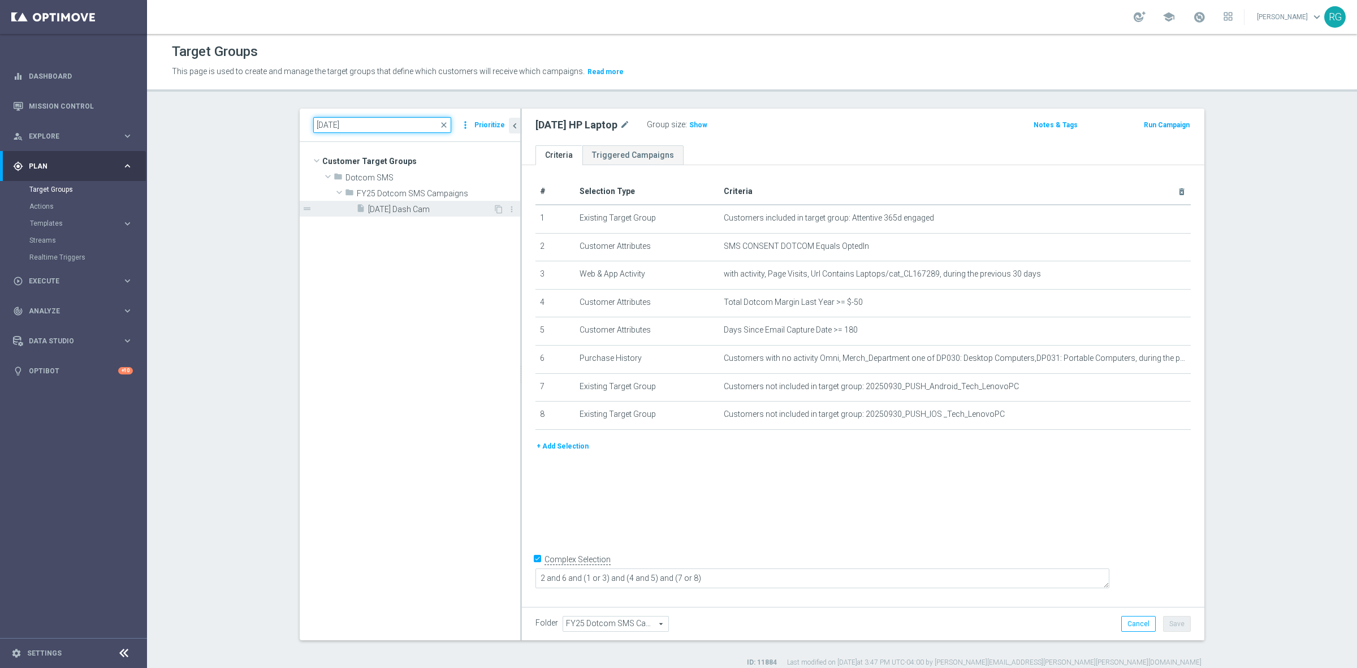
type input "10.2.25"
click at [428, 209] on span "10.2.25 Dash Cam" at bounding box center [430, 210] width 125 height 10
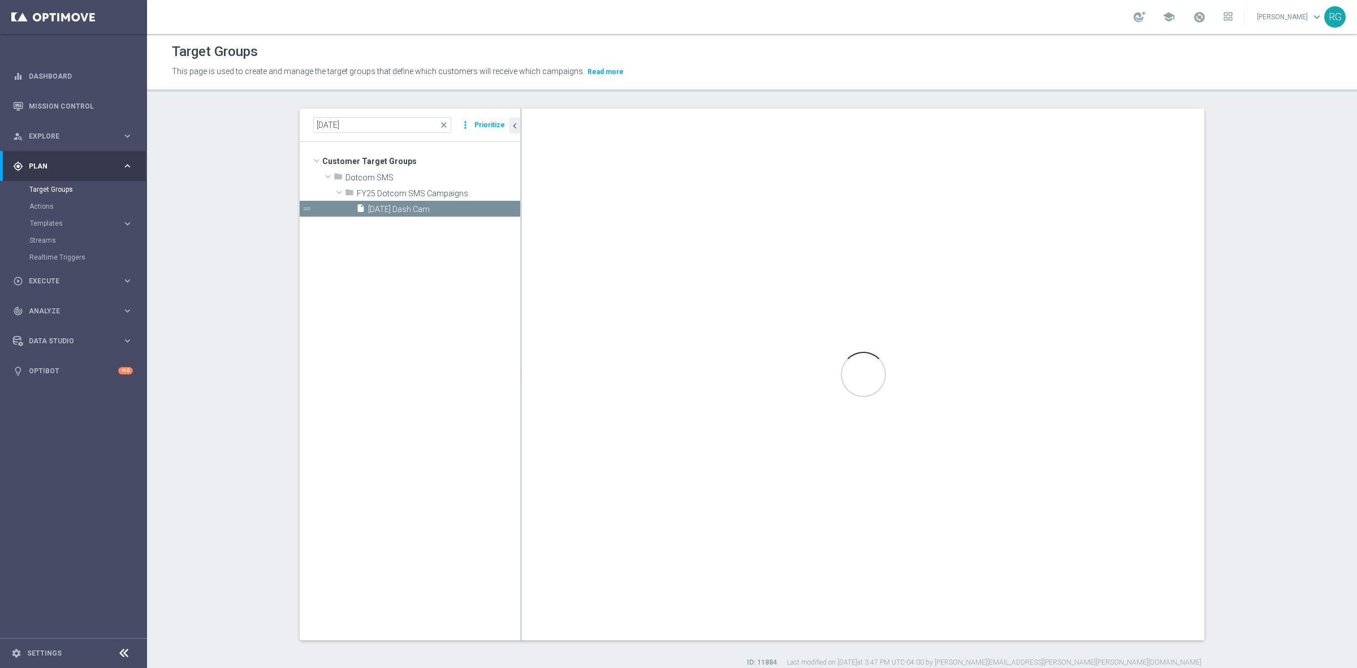
type textarea "2 and 6 and (1 or 3) and (4 and 5)"
